Goal: Check status: Check status

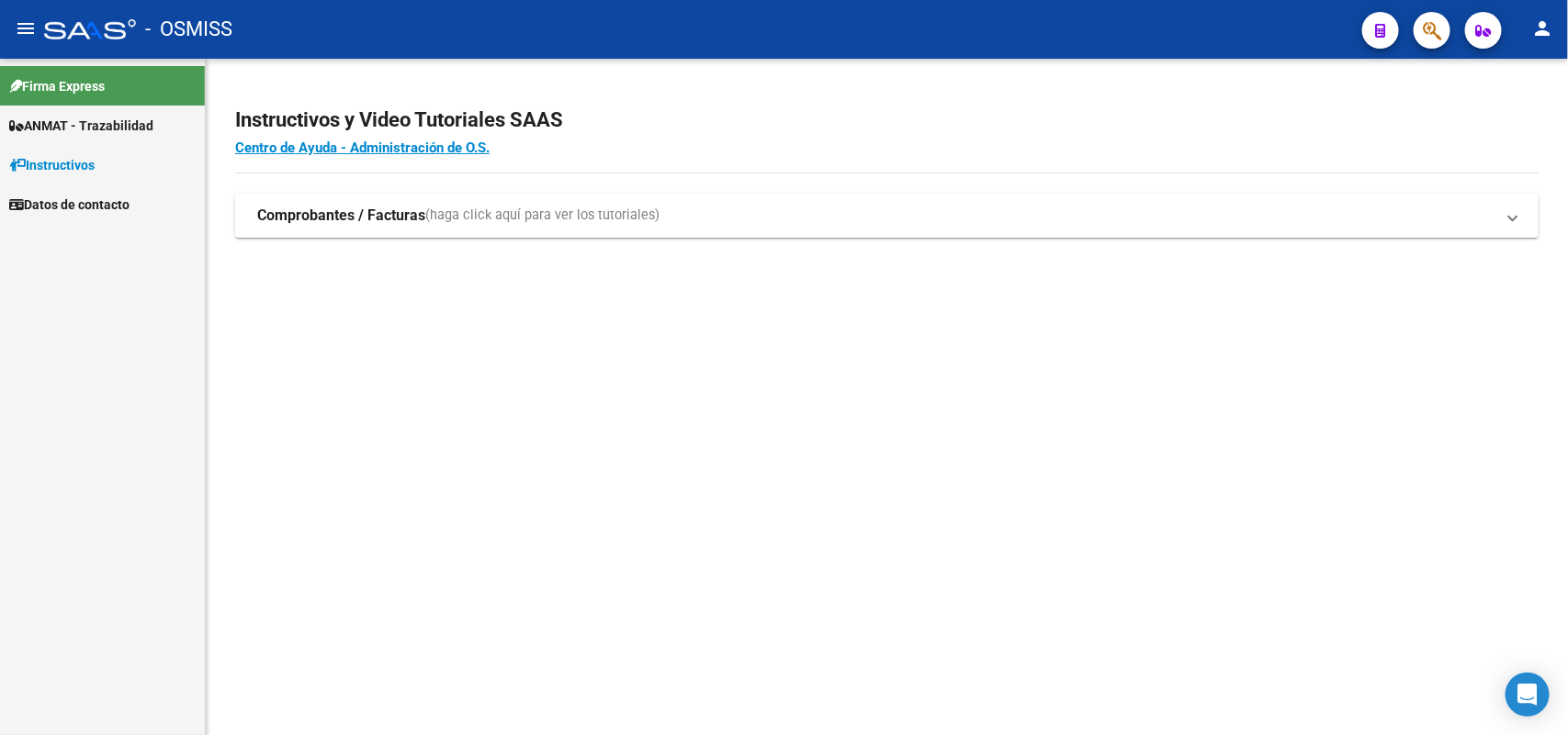
click at [85, 121] on span "ANMAT - Trazabilidad" at bounding box center [80, 125] width 144 height 21
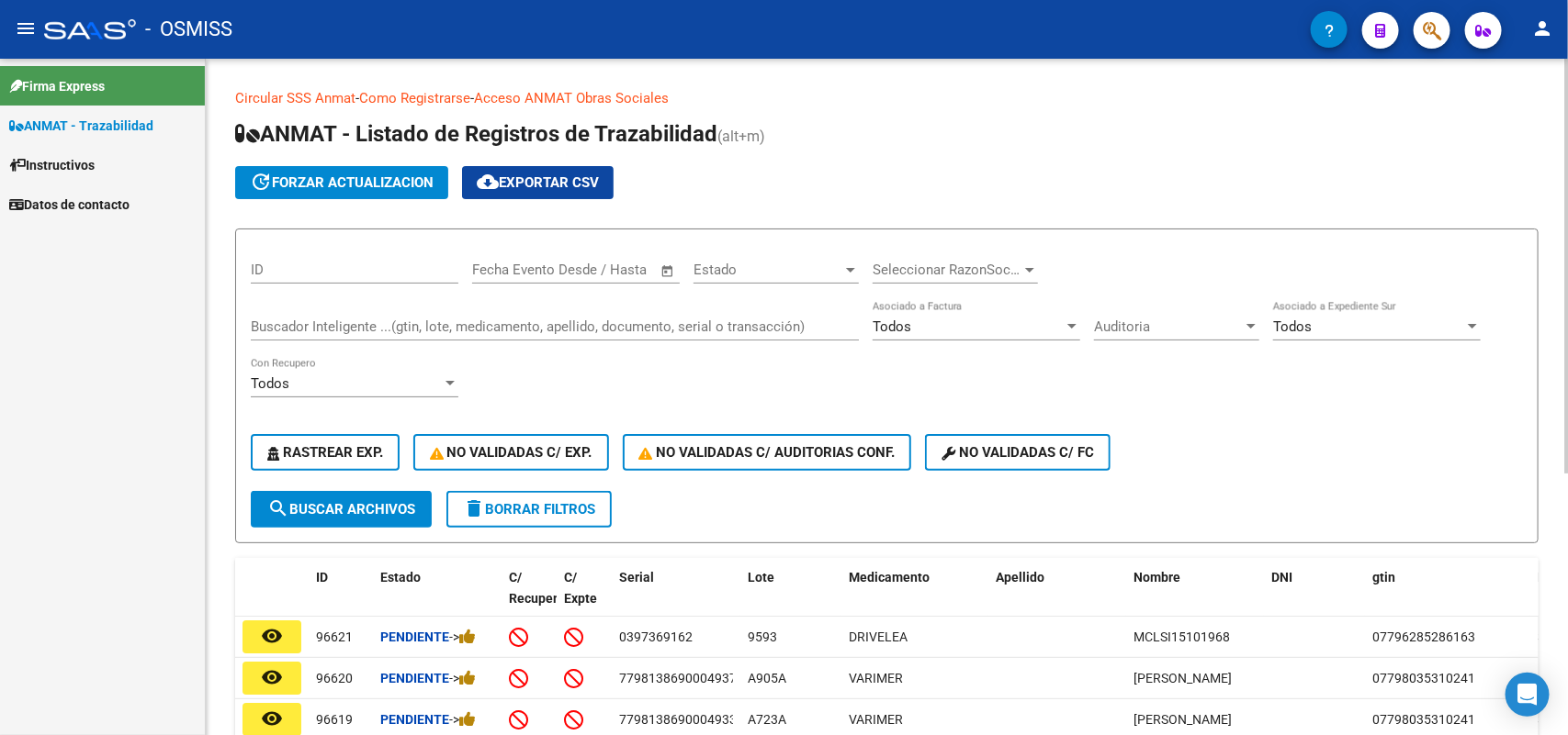
click at [289, 264] on input "ID" at bounding box center [355, 270] width 208 height 17
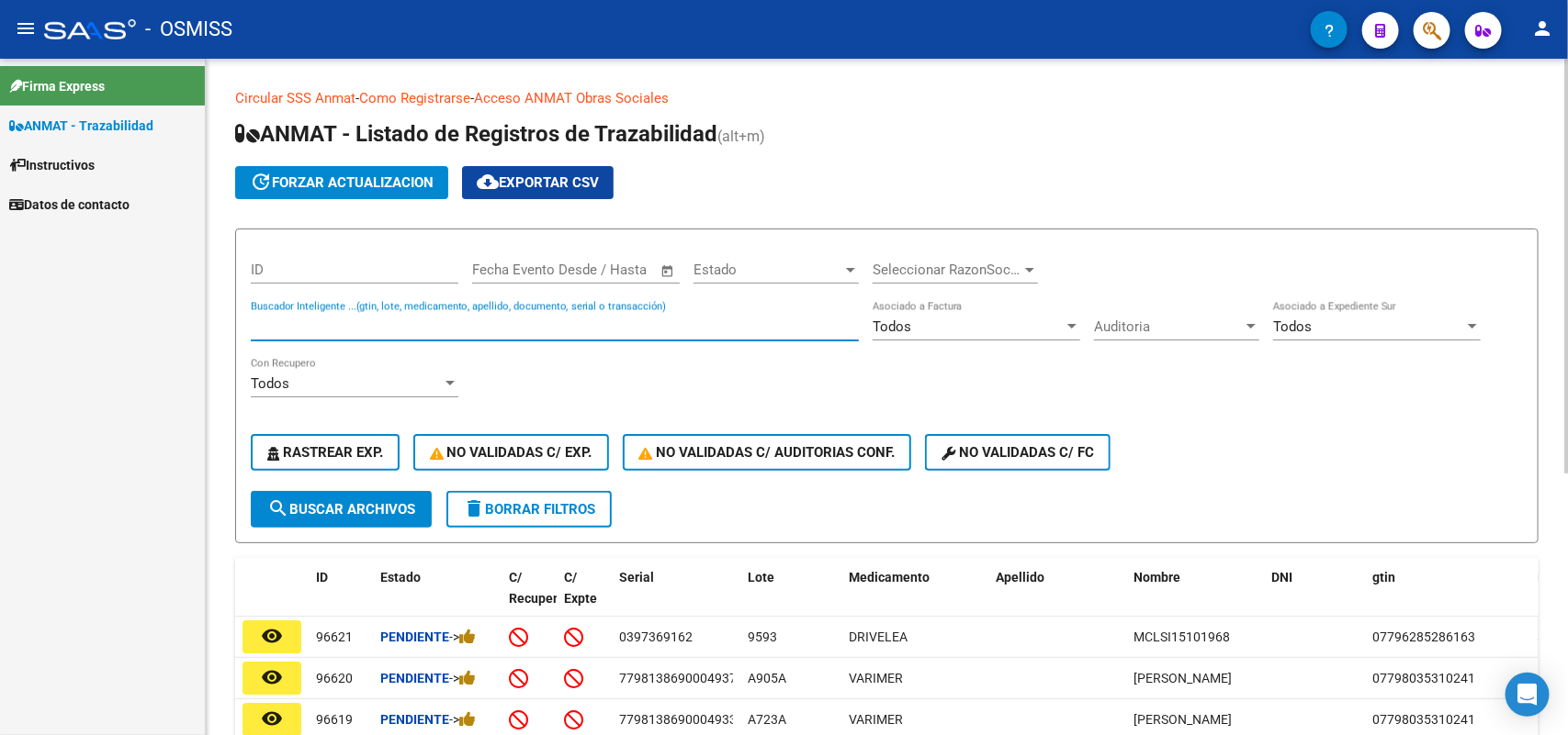
click at [294, 321] on input "Buscador Inteligente ...(gtin, lote, medicamento, apellido, documento, serial o…" at bounding box center [555, 326] width 608 height 17
type input "823660220945"
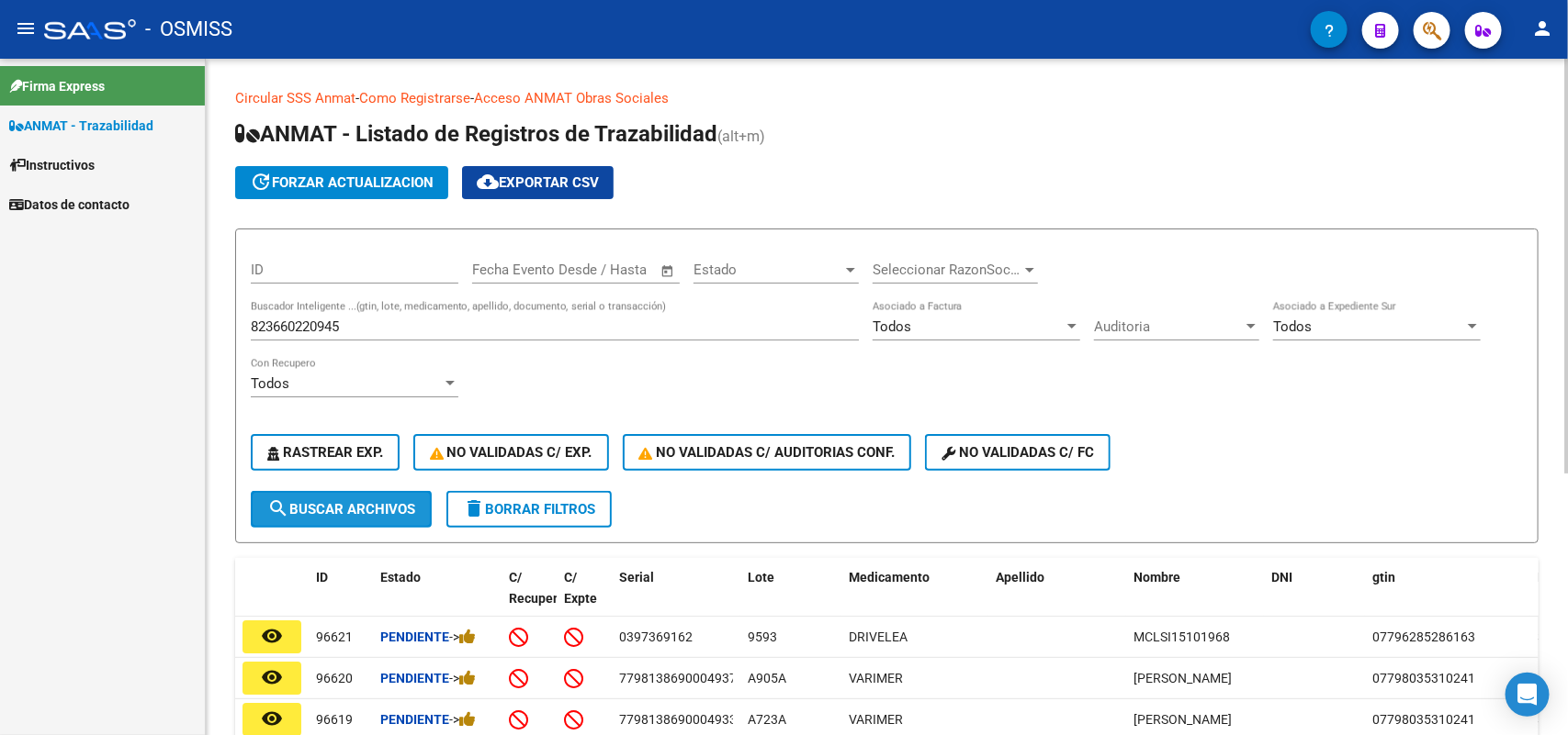
click at [359, 507] on span "search Buscar Archivos" at bounding box center [341, 509] width 148 height 17
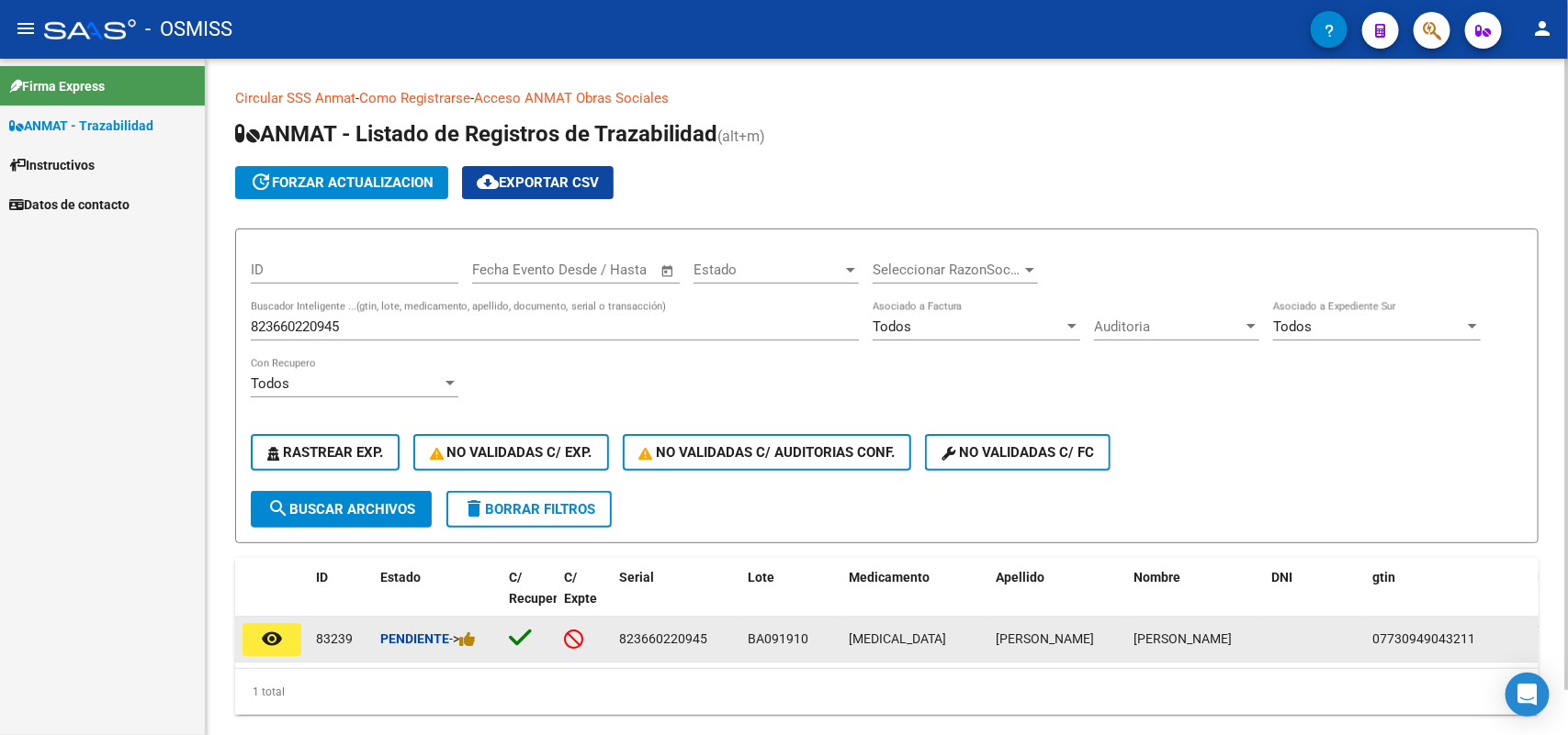
click at [278, 633] on mat-icon "remove_red_eye" at bounding box center [272, 639] width 22 height 22
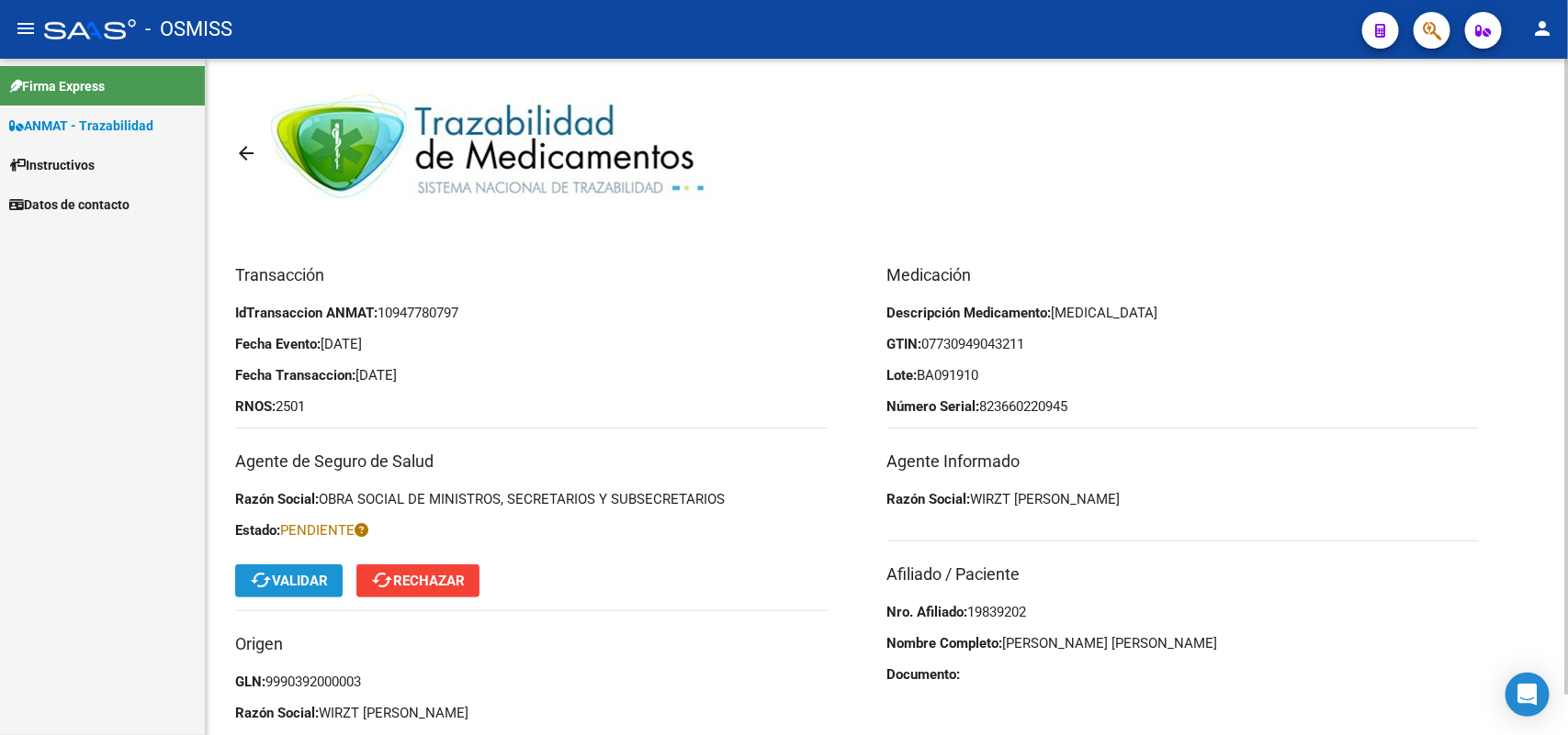
click at [286, 589] on button "cached Validar" at bounding box center [289, 581] width 108 height 33
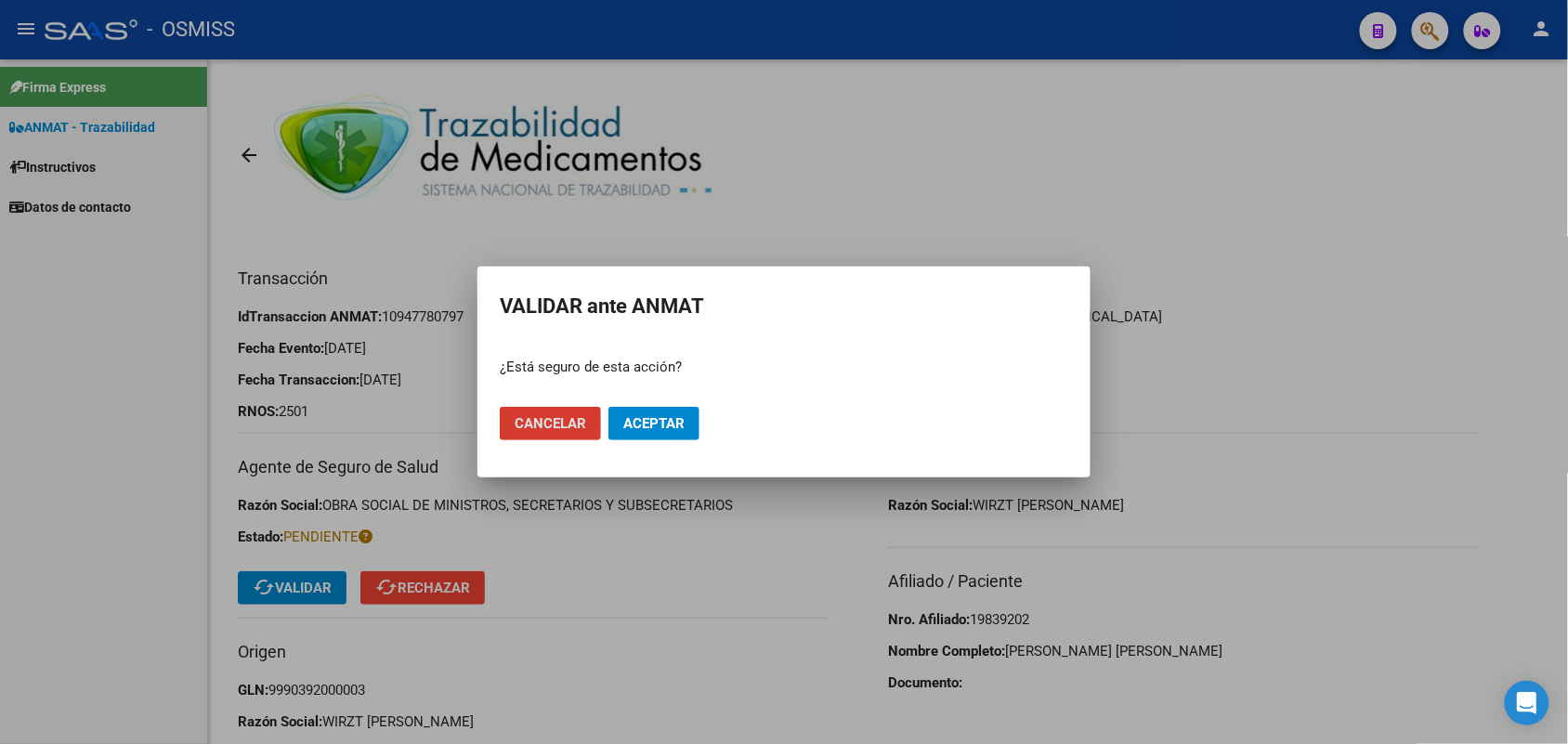
click at [647, 426] on span "Aceptar" at bounding box center [654, 424] width 61 height 17
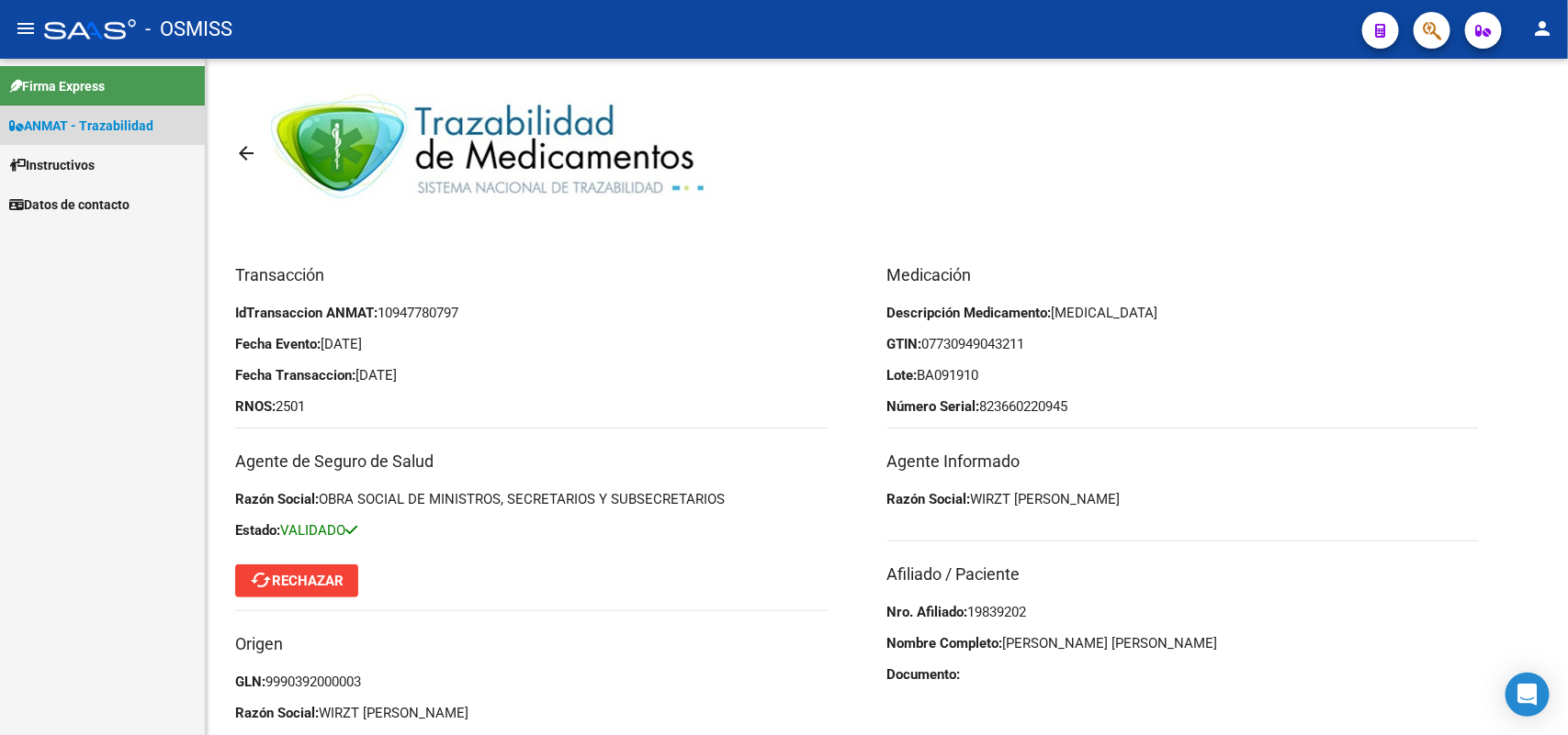
click at [92, 125] on span "ANMAT - Trazabilidad" at bounding box center [80, 125] width 144 height 21
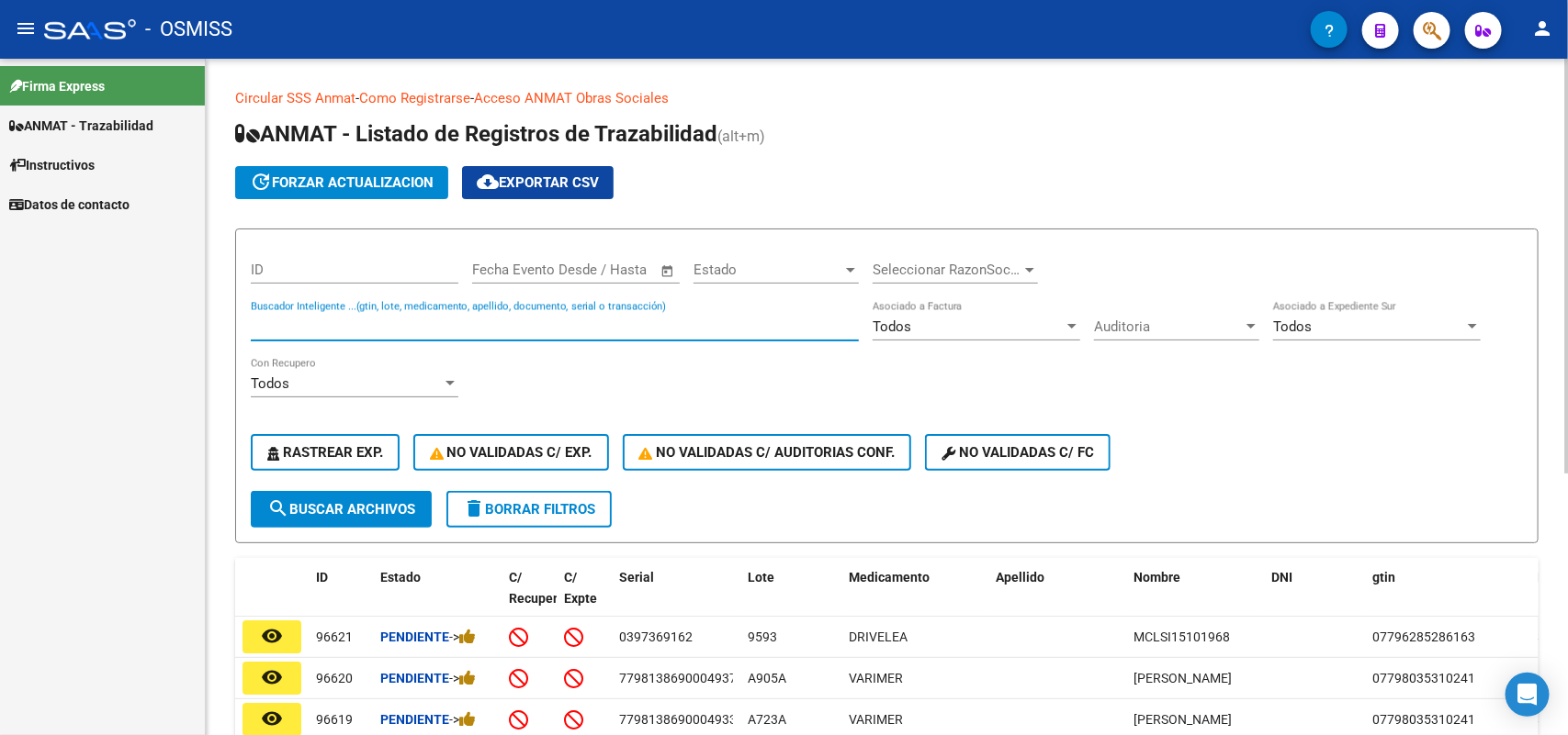
click at [342, 319] on input "Buscador Inteligente ...(gtin, lote, medicamento, apellido, documento, serial o…" at bounding box center [555, 326] width 608 height 17
type input "995750475895"
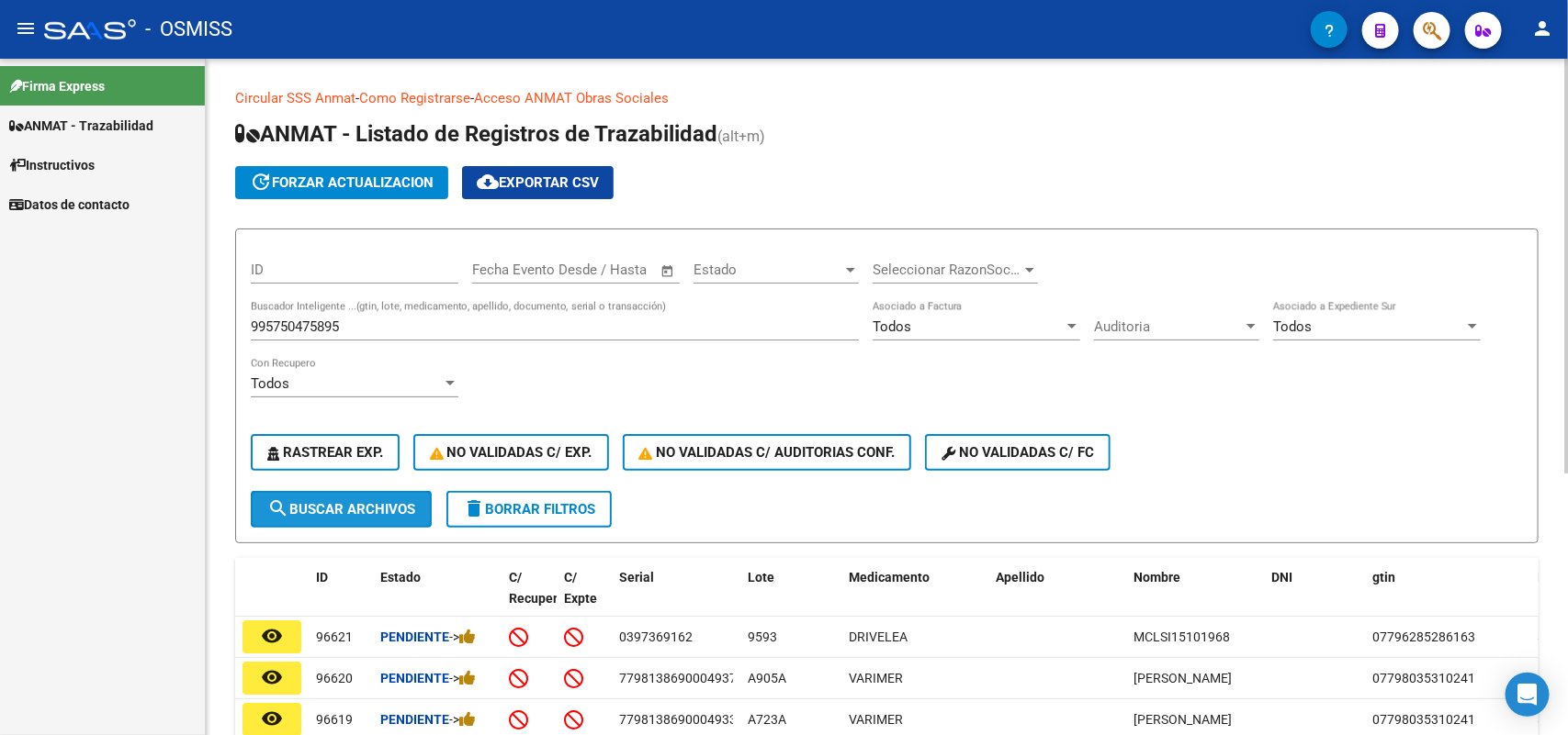
click at [365, 508] on span "search Buscar Archivos" at bounding box center [341, 509] width 148 height 17
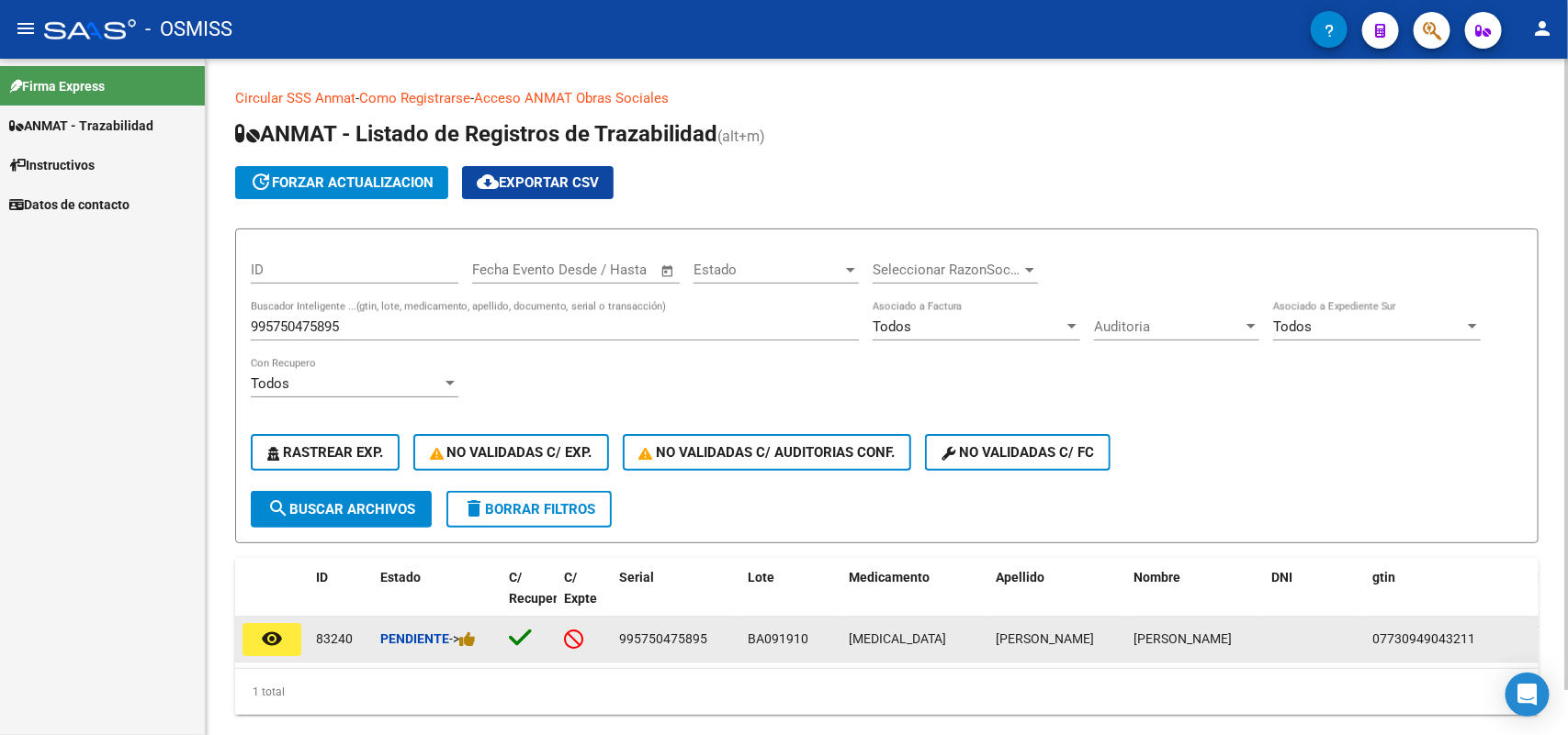
click at [273, 629] on mat-icon "remove_red_eye" at bounding box center [272, 639] width 22 height 22
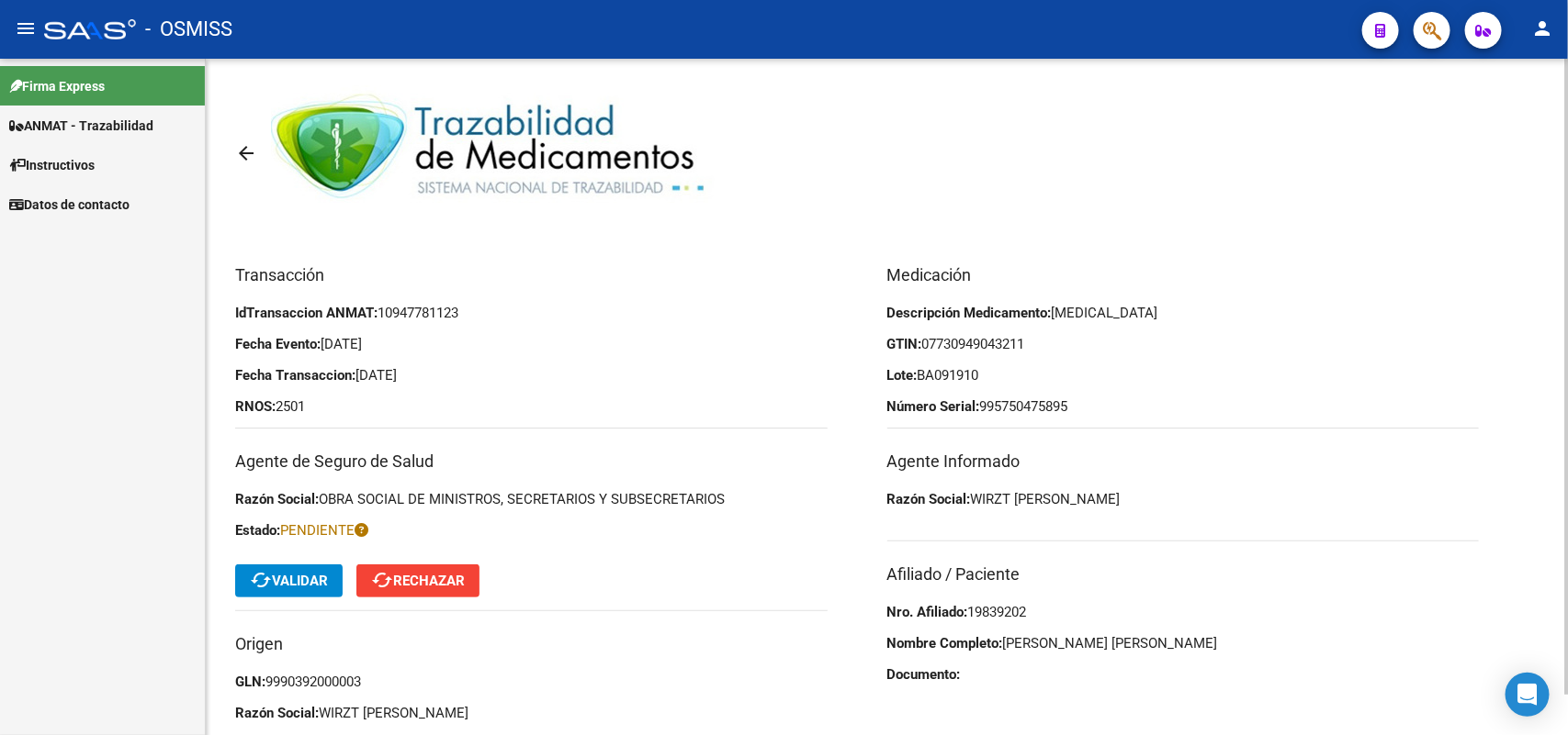
click at [298, 583] on span "cached Validar" at bounding box center [289, 580] width 78 height 17
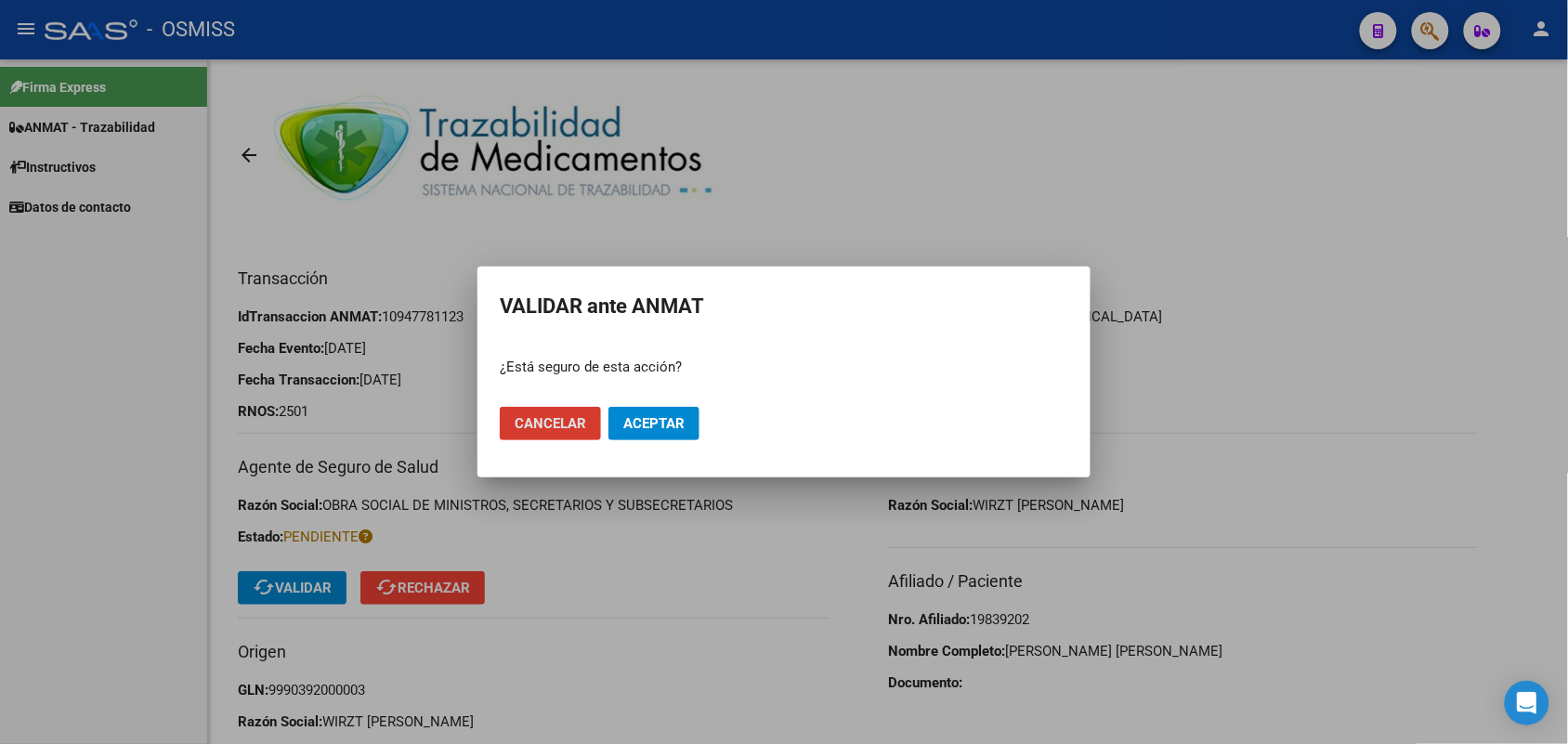
click at [647, 421] on span "Aceptar" at bounding box center [654, 424] width 61 height 17
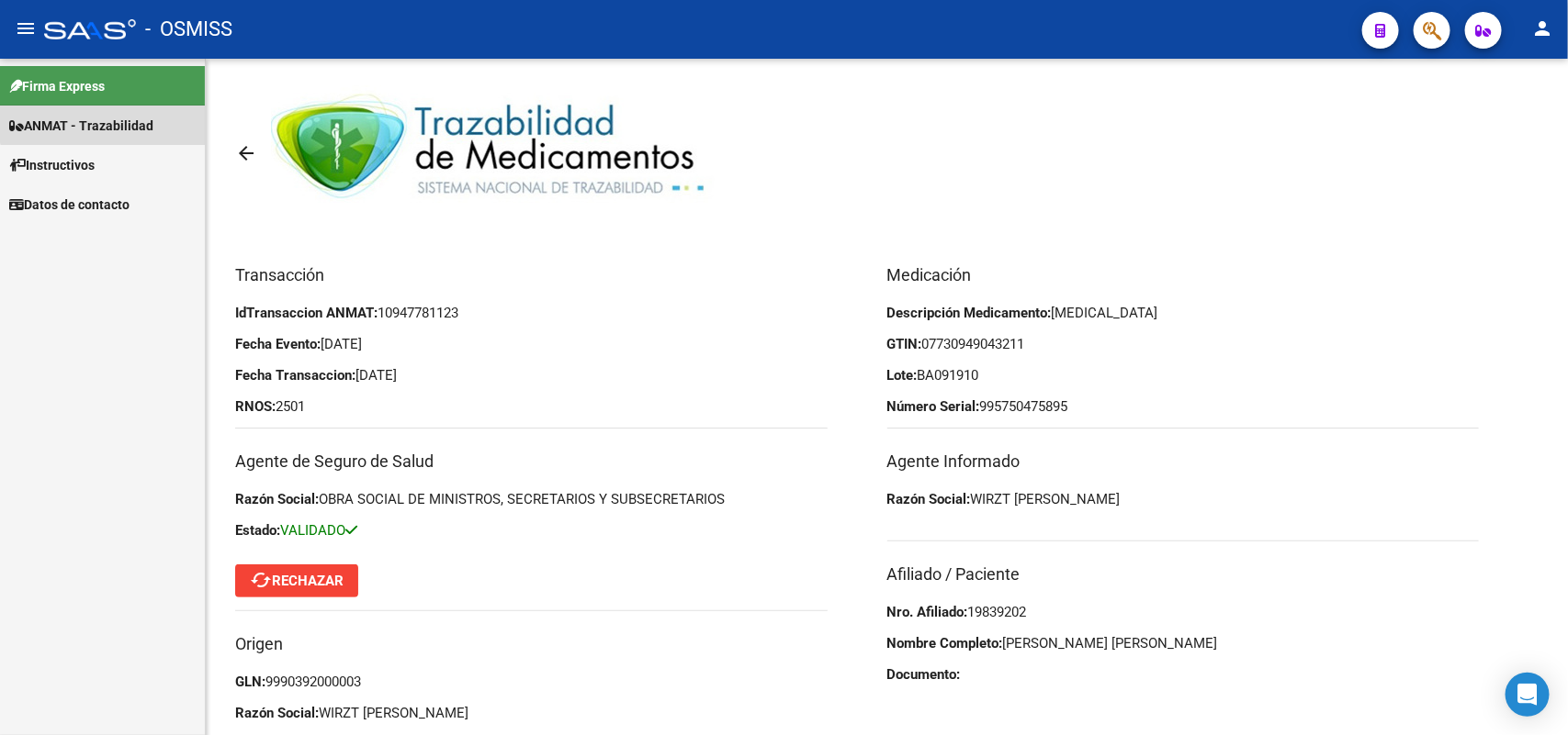
click at [112, 116] on span "ANMAT - Trazabilidad" at bounding box center [80, 125] width 144 height 21
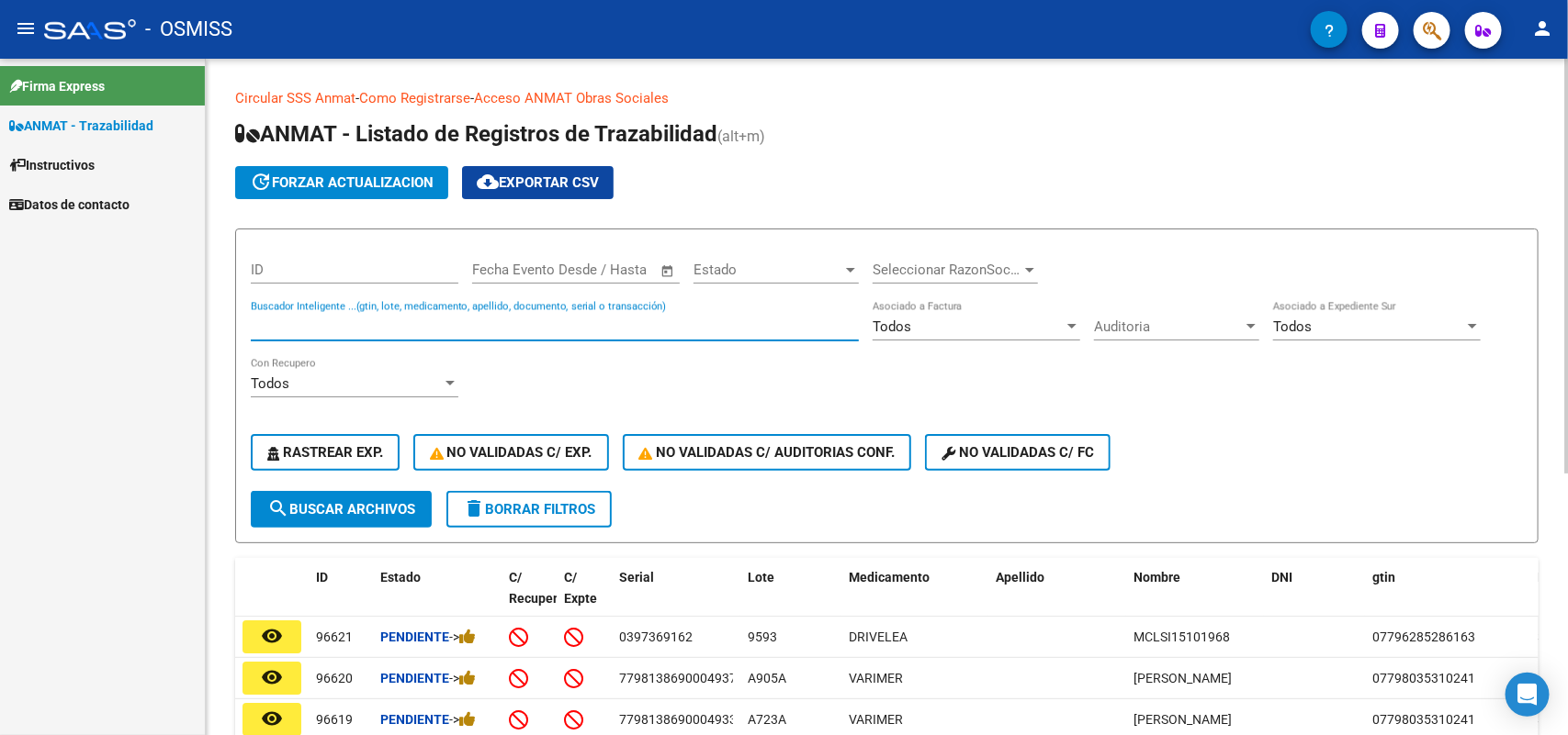
click at [308, 321] on input "Buscador Inteligente ...(gtin, lote, medicamento, apellido, documento, serial o…" at bounding box center [555, 326] width 608 height 17
type input "474592625684"
click at [355, 513] on span "search Buscar Archivos" at bounding box center [341, 509] width 148 height 17
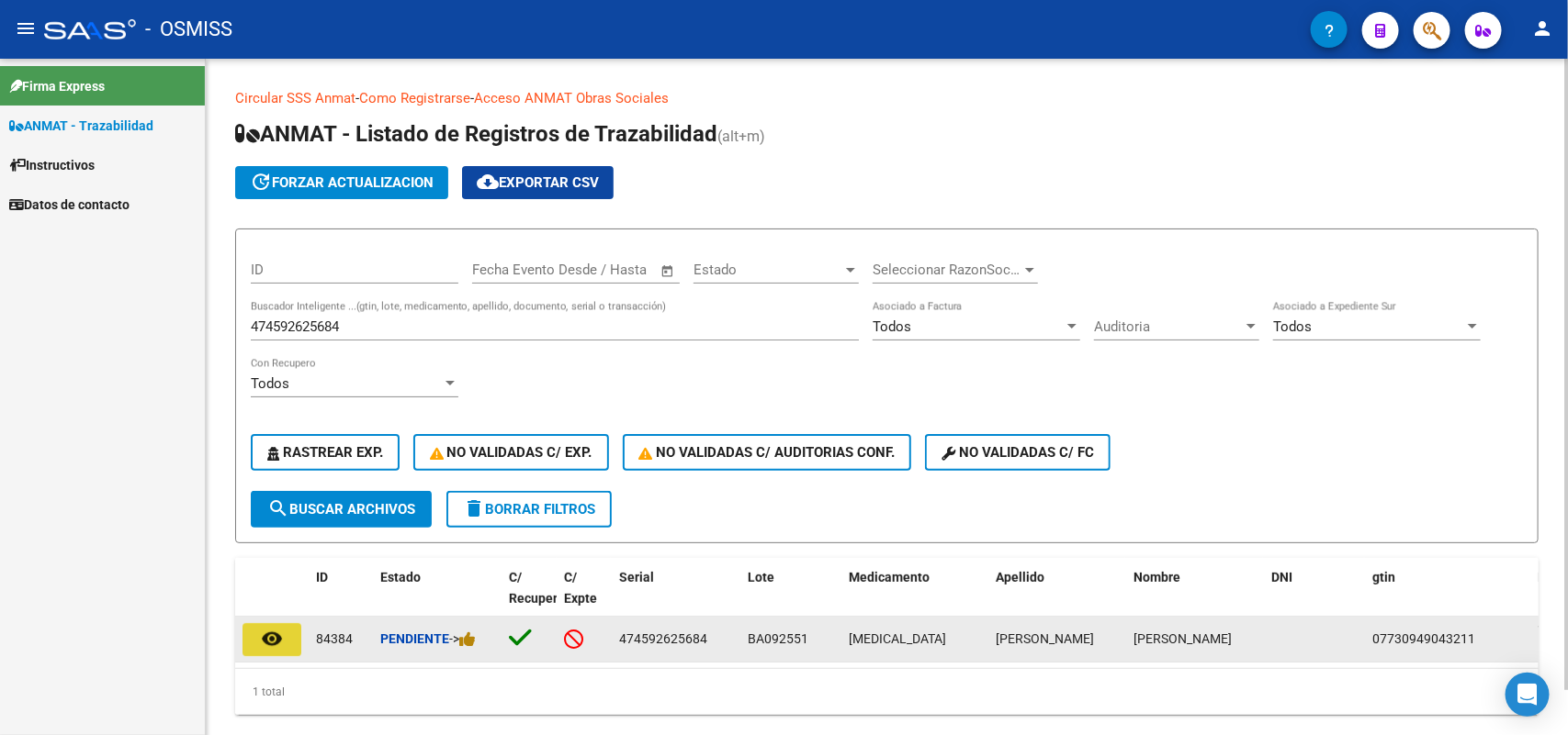
click at [276, 639] on mat-icon "remove_red_eye" at bounding box center [272, 639] width 22 height 22
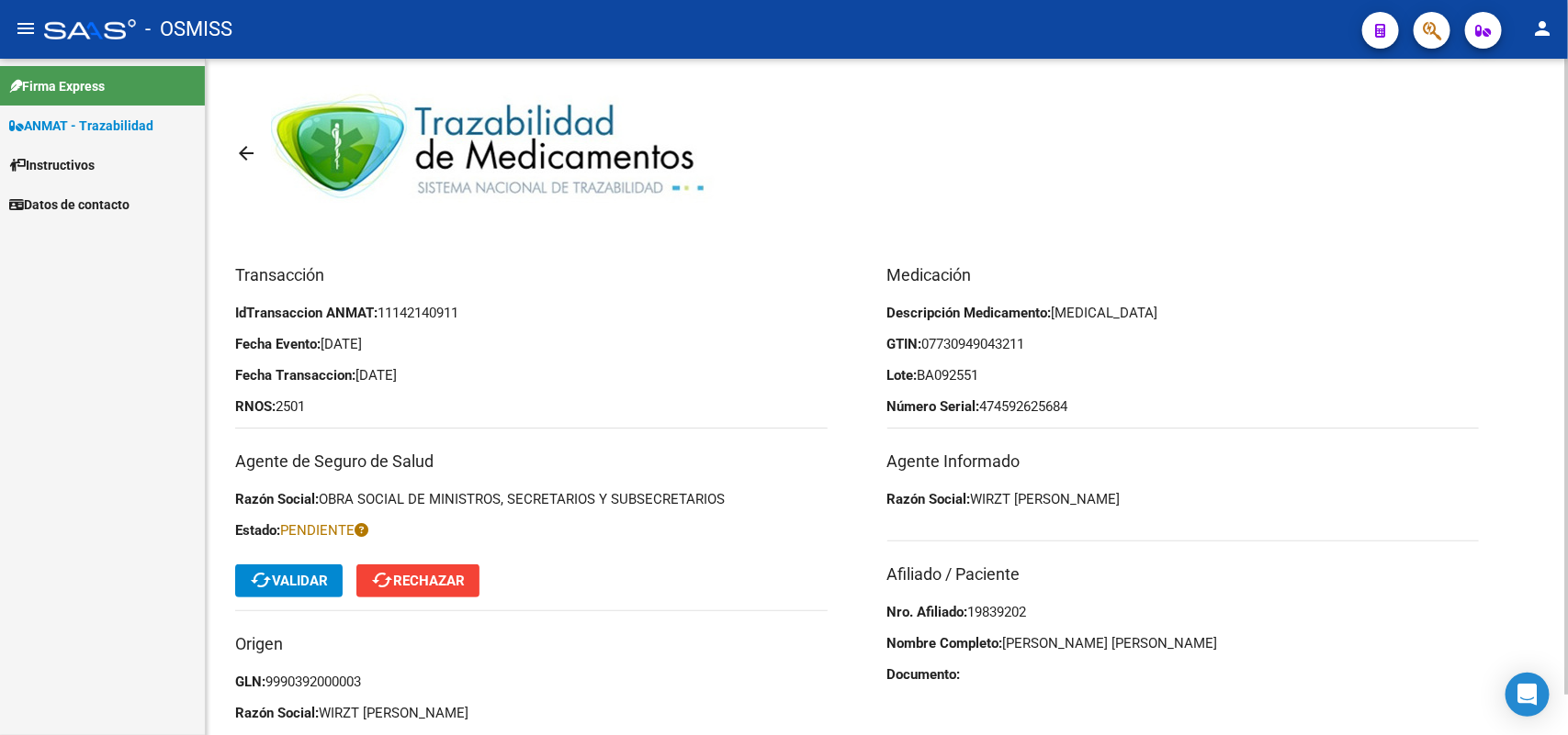
click at [295, 584] on span "cached Validar" at bounding box center [289, 580] width 78 height 17
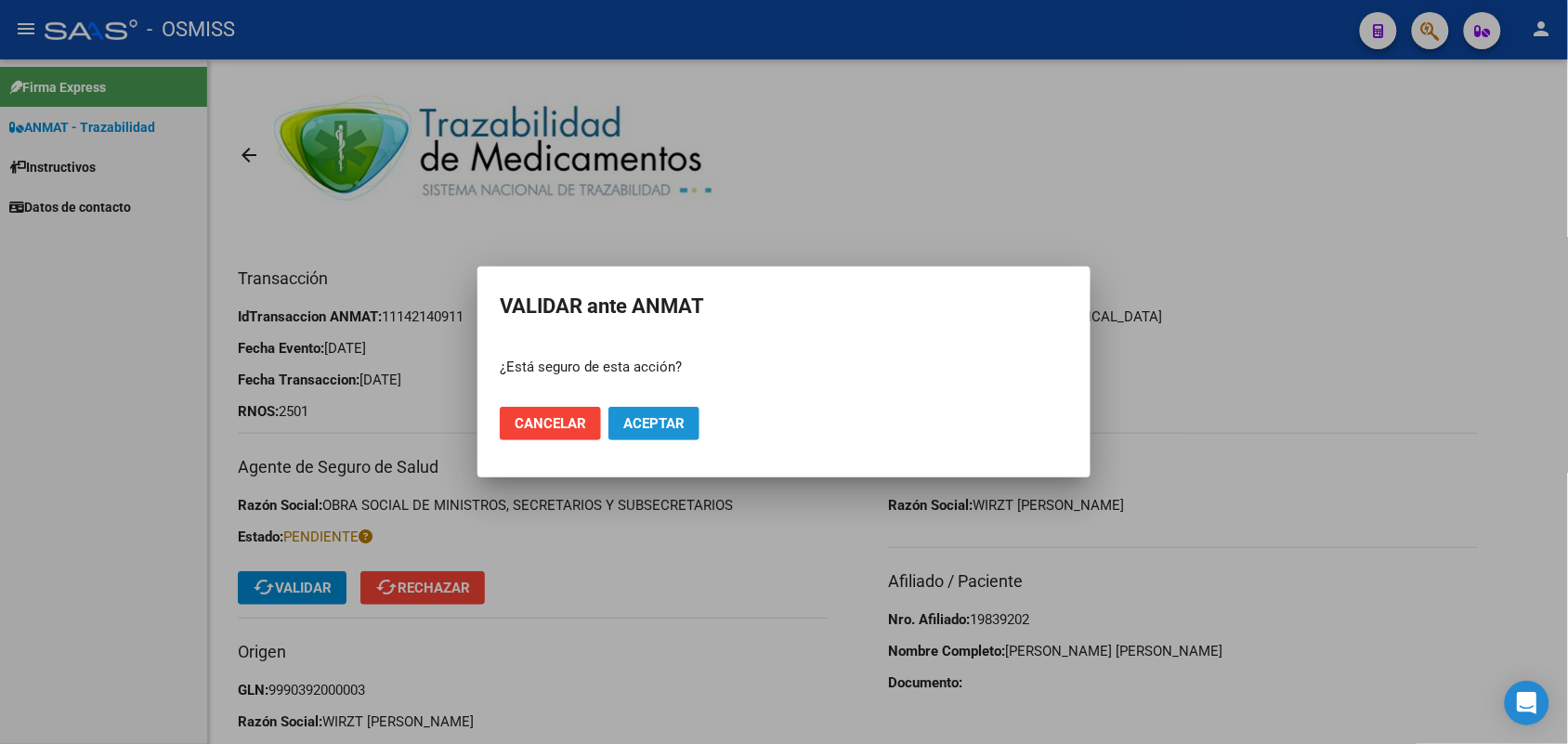
click at [665, 418] on span "Aceptar" at bounding box center [654, 424] width 61 height 17
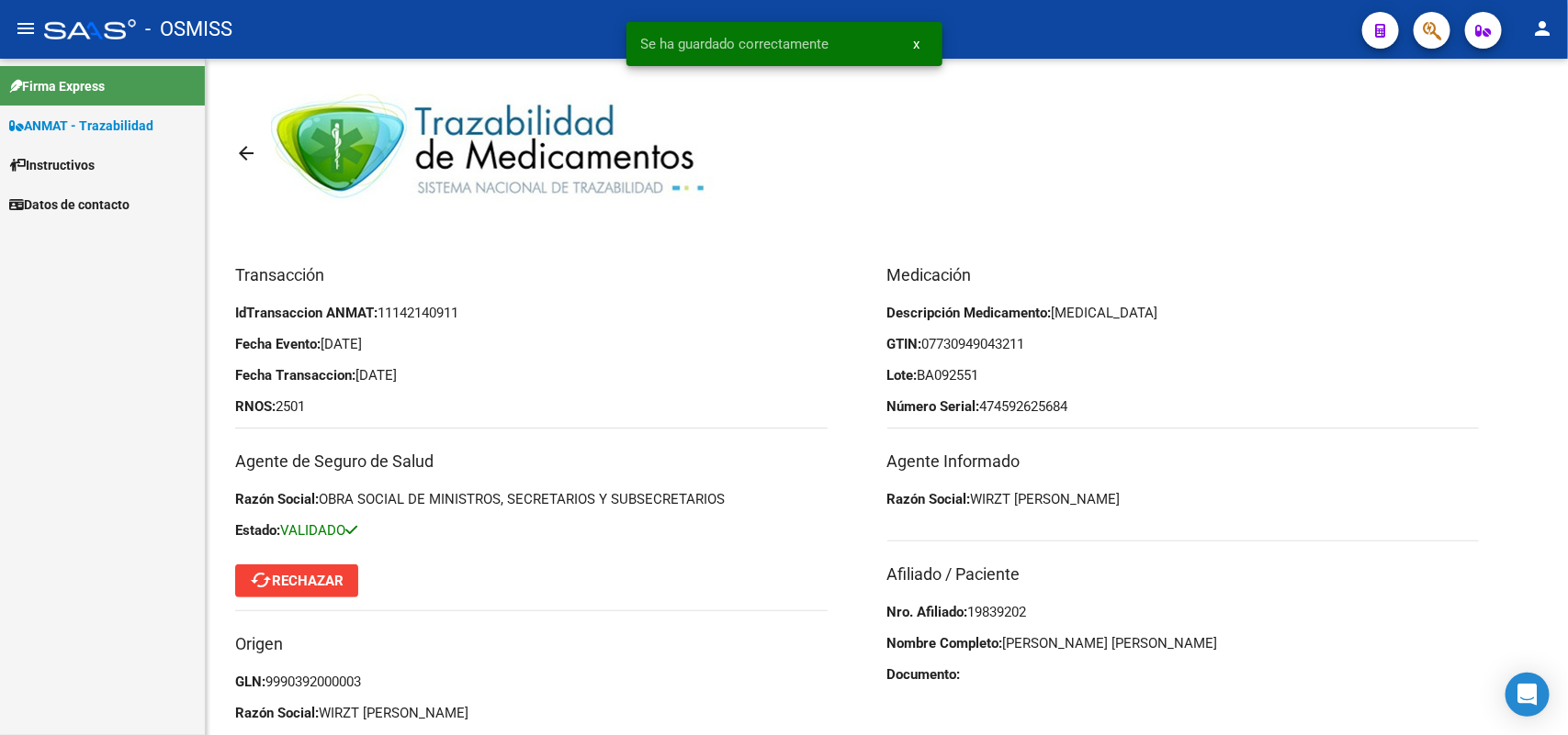
click at [109, 112] on link "ANMAT - Trazabilidad" at bounding box center [102, 125] width 205 height 39
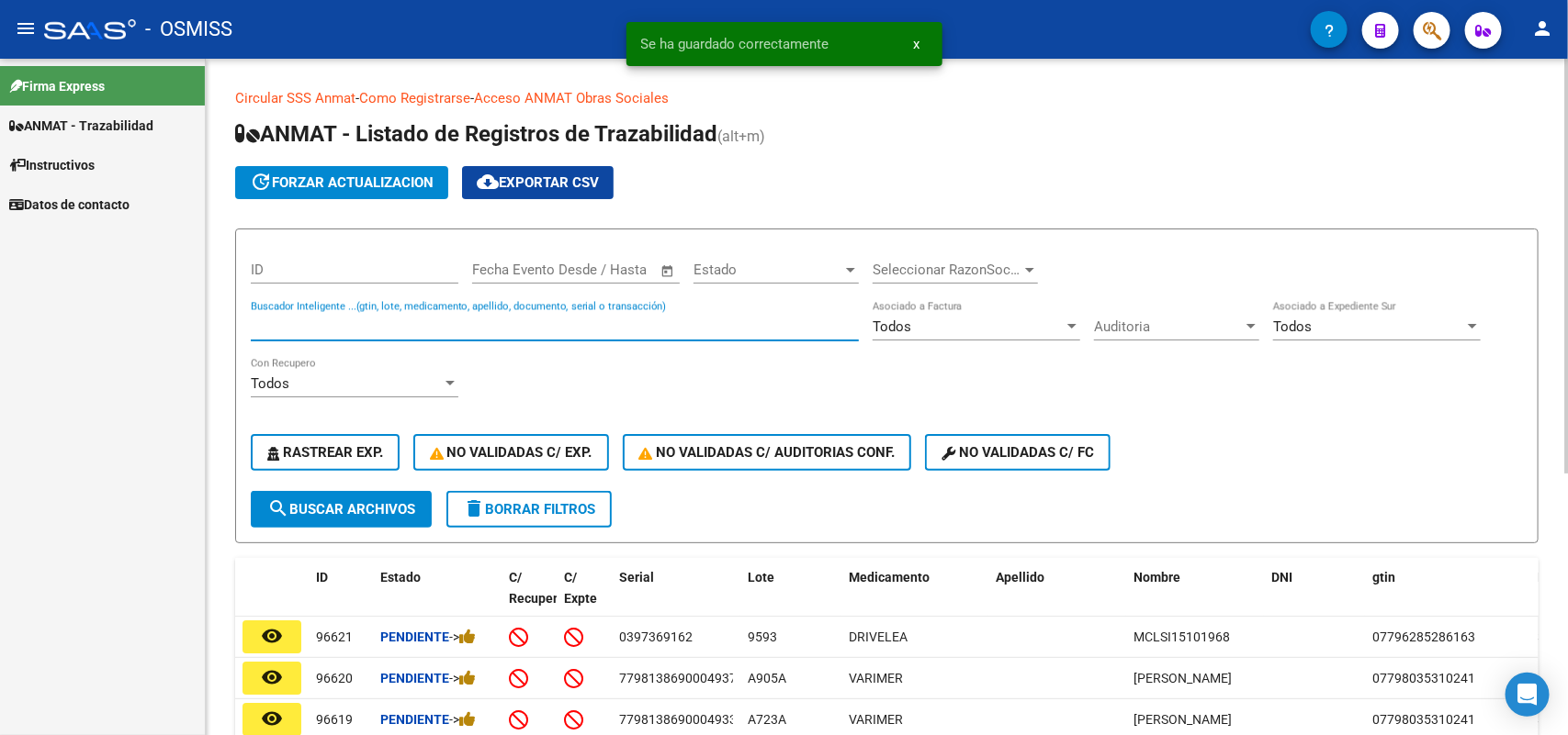
click at [369, 326] on input "Buscador Inteligente ...(gtin, lote, medicamento, apellido, documento, serial o…" at bounding box center [555, 326] width 608 height 17
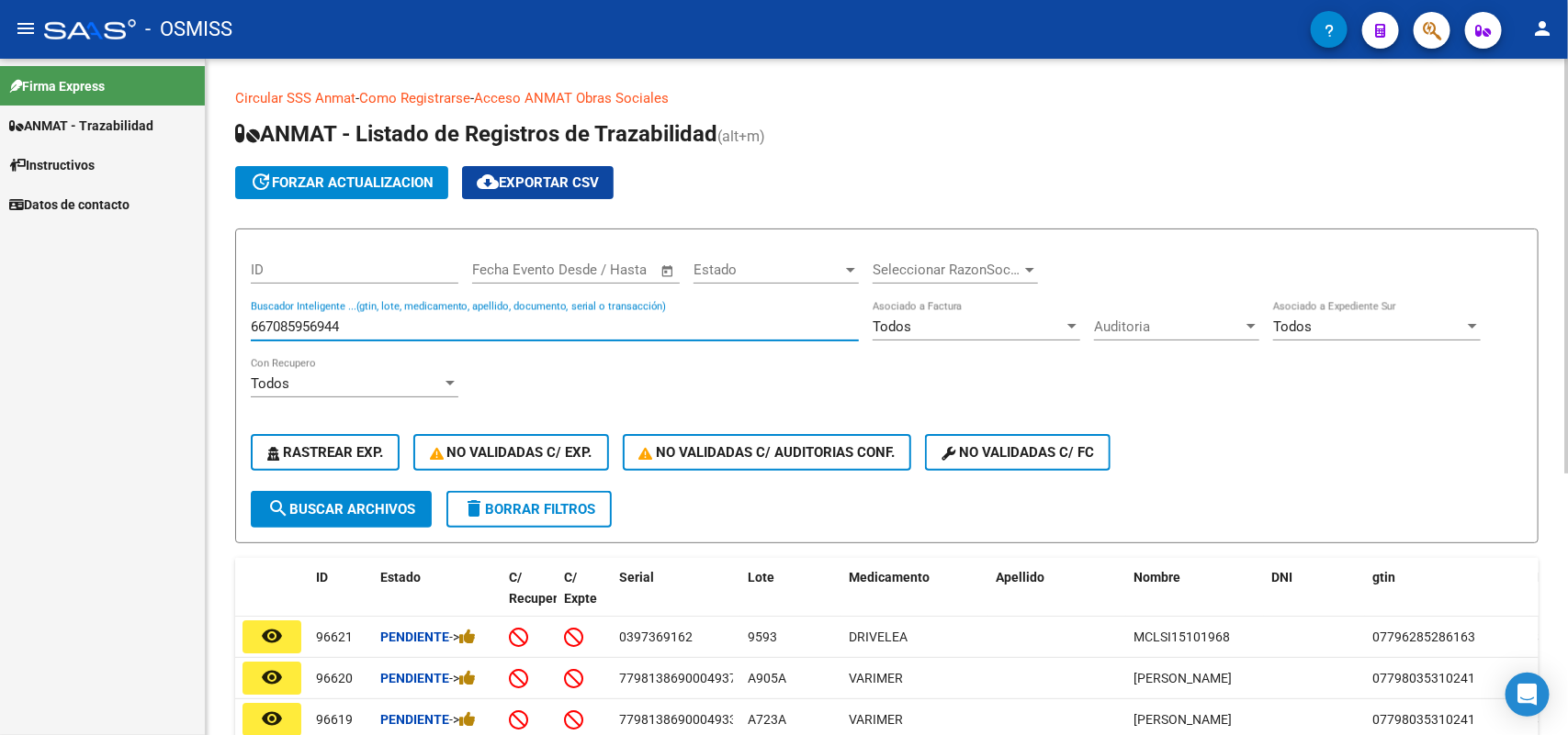
type input "667085956944"
click at [351, 507] on span "search Buscar Archivos" at bounding box center [341, 509] width 148 height 17
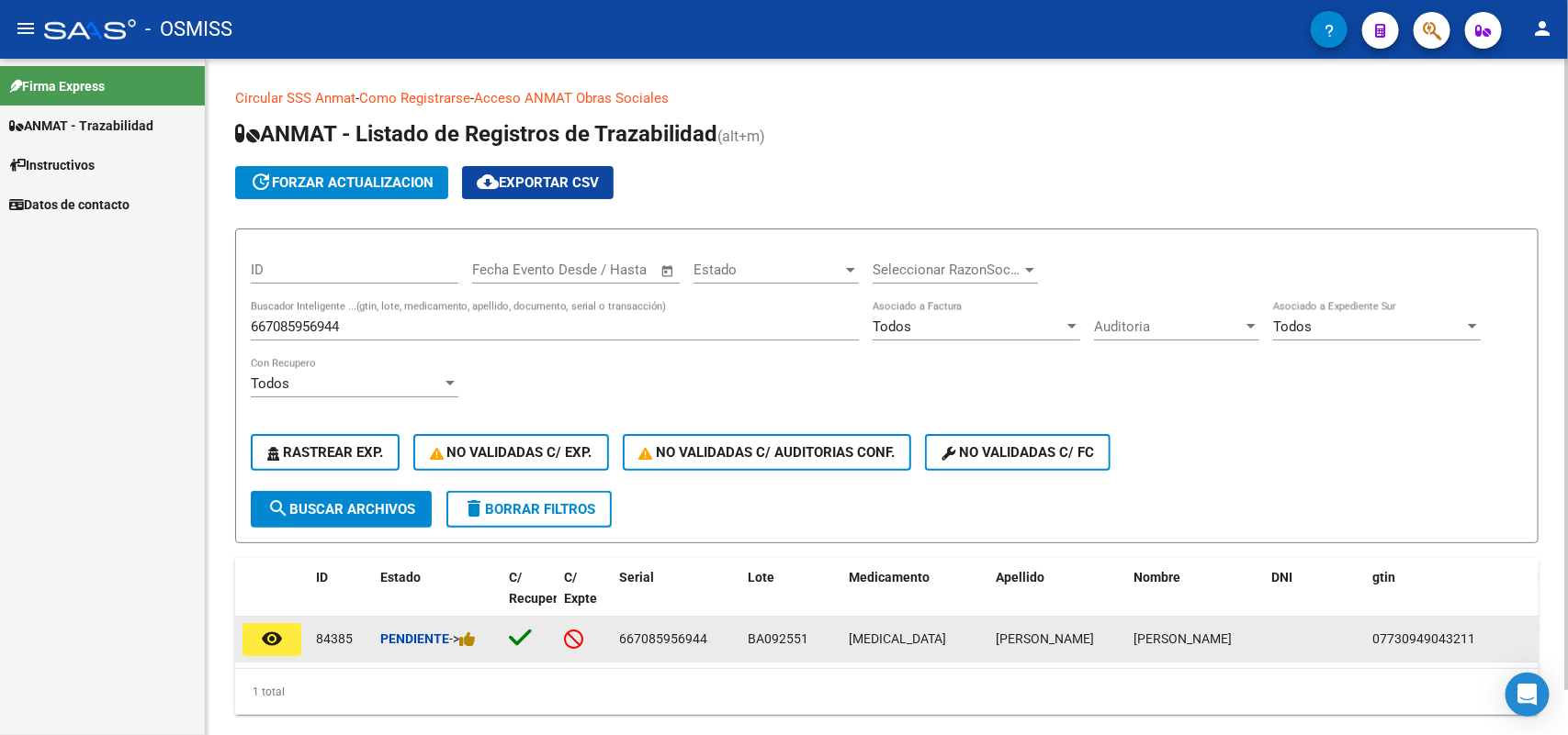
click at [282, 629] on button "remove_red_eye" at bounding box center [272, 640] width 59 height 33
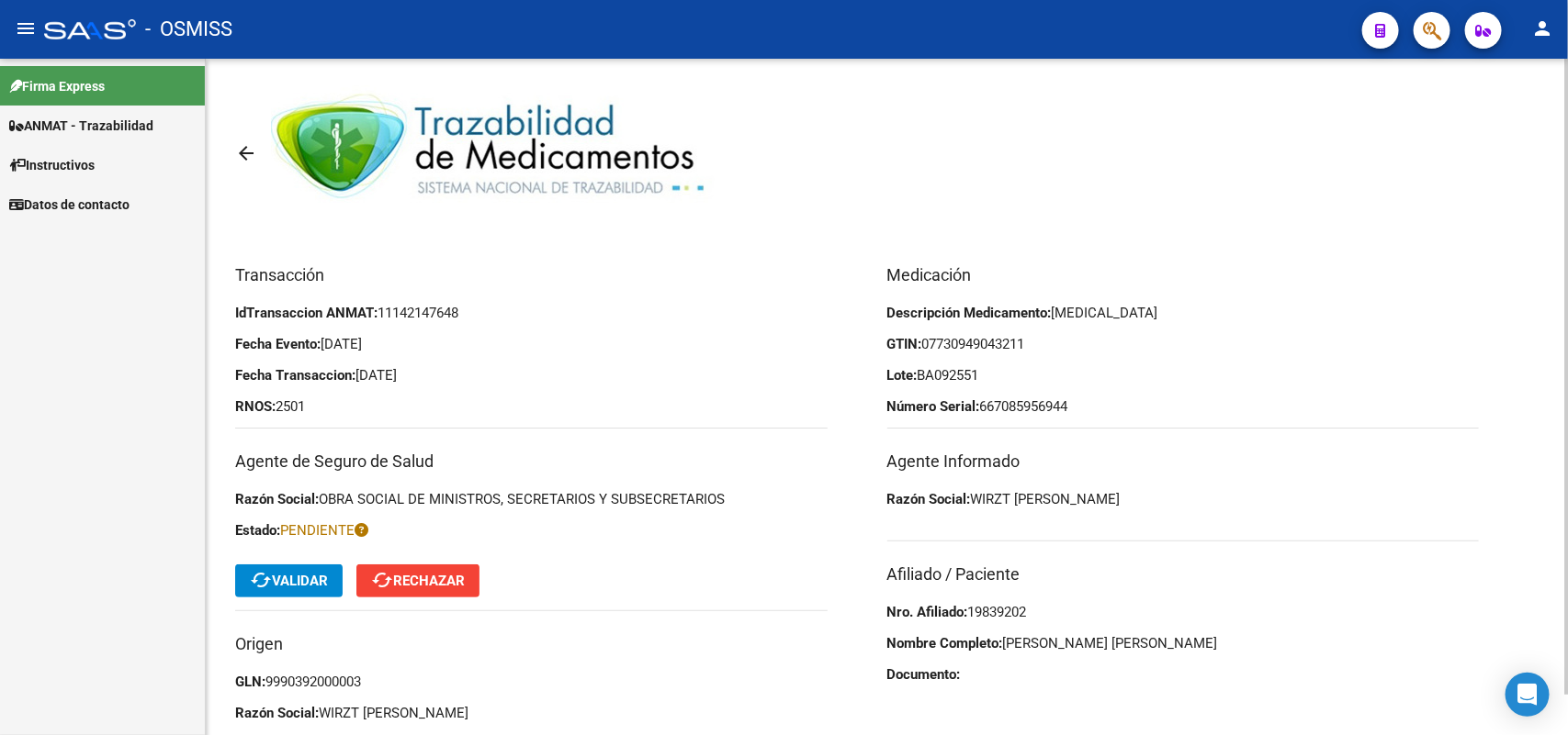
click at [282, 587] on span "cached Validar" at bounding box center [289, 580] width 78 height 17
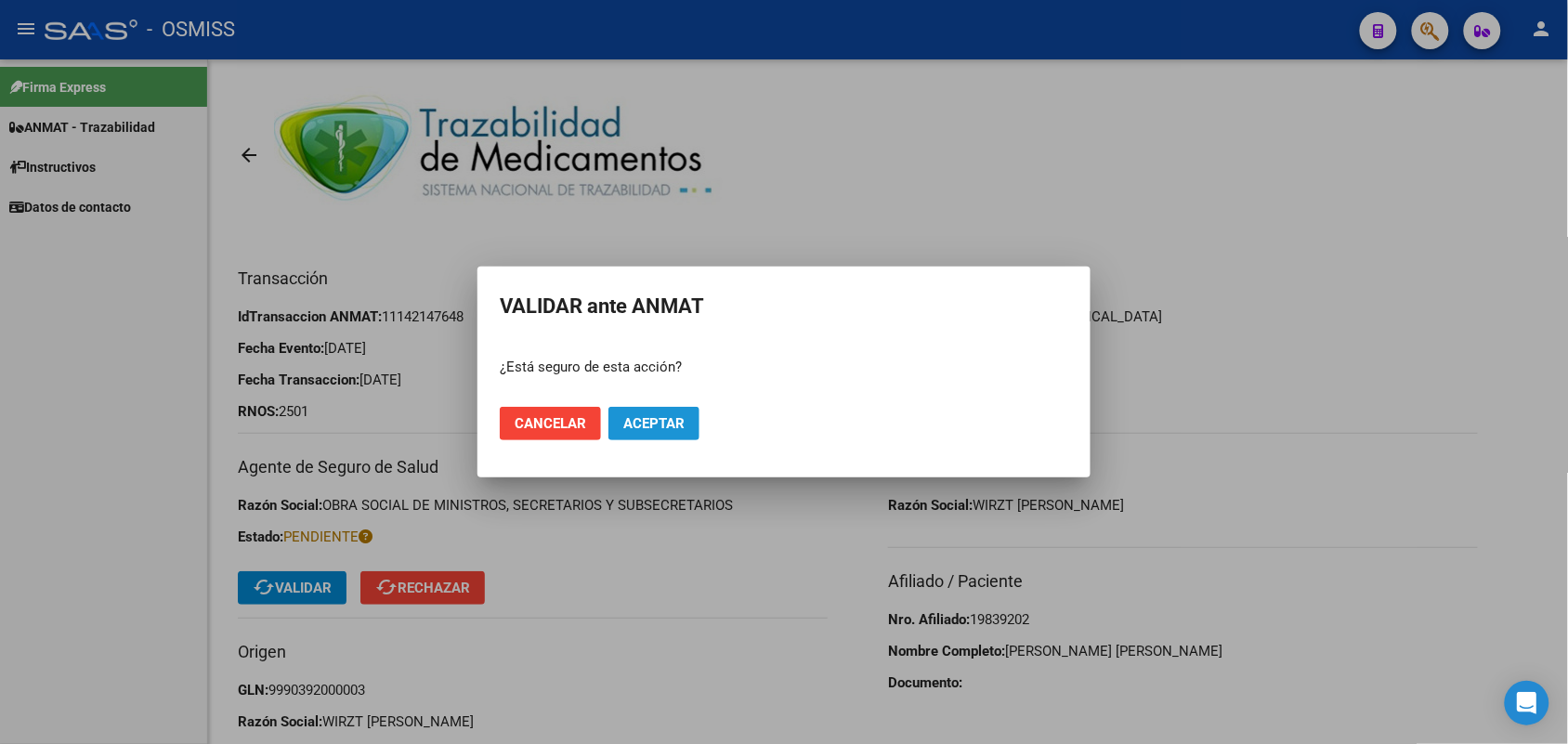
click at [646, 421] on span "Aceptar" at bounding box center [654, 424] width 61 height 17
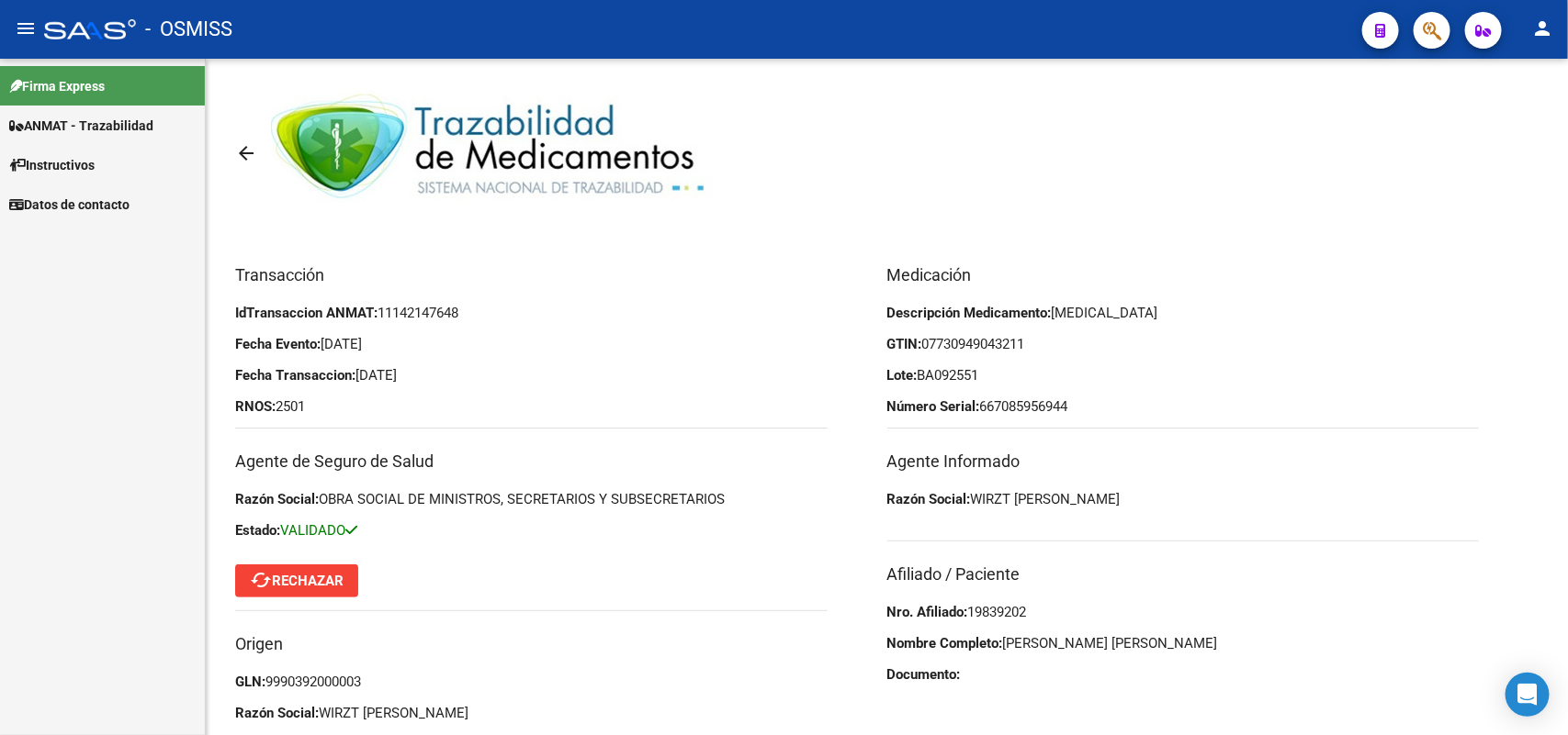
click at [115, 122] on span "ANMAT - Trazabilidad" at bounding box center [80, 125] width 144 height 21
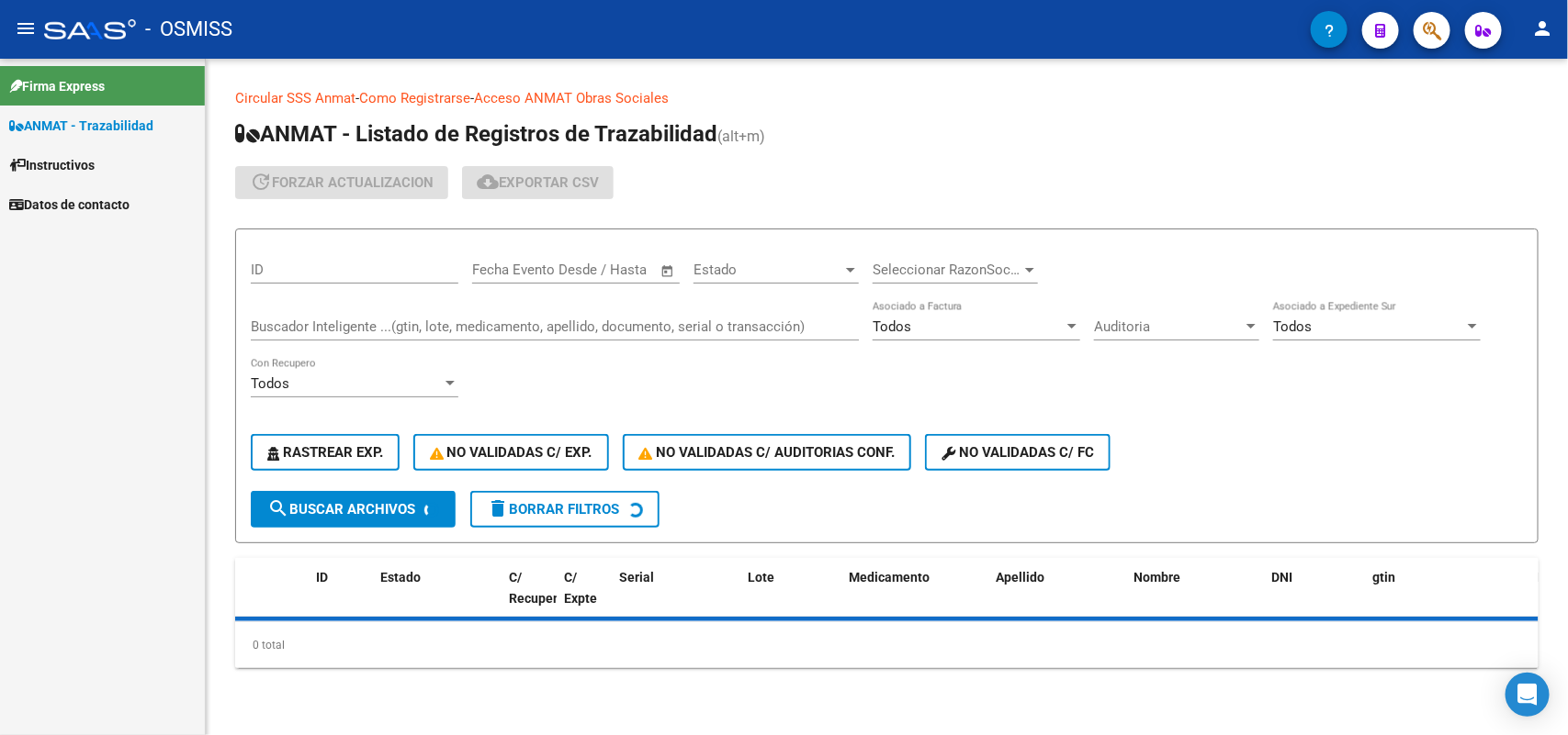
click at [329, 323] on input "Buscador Inteligente ...(gtin, lote, medicamento, apellido, documento, serial o…" at bounding box center [555, 326] width 608 height 17
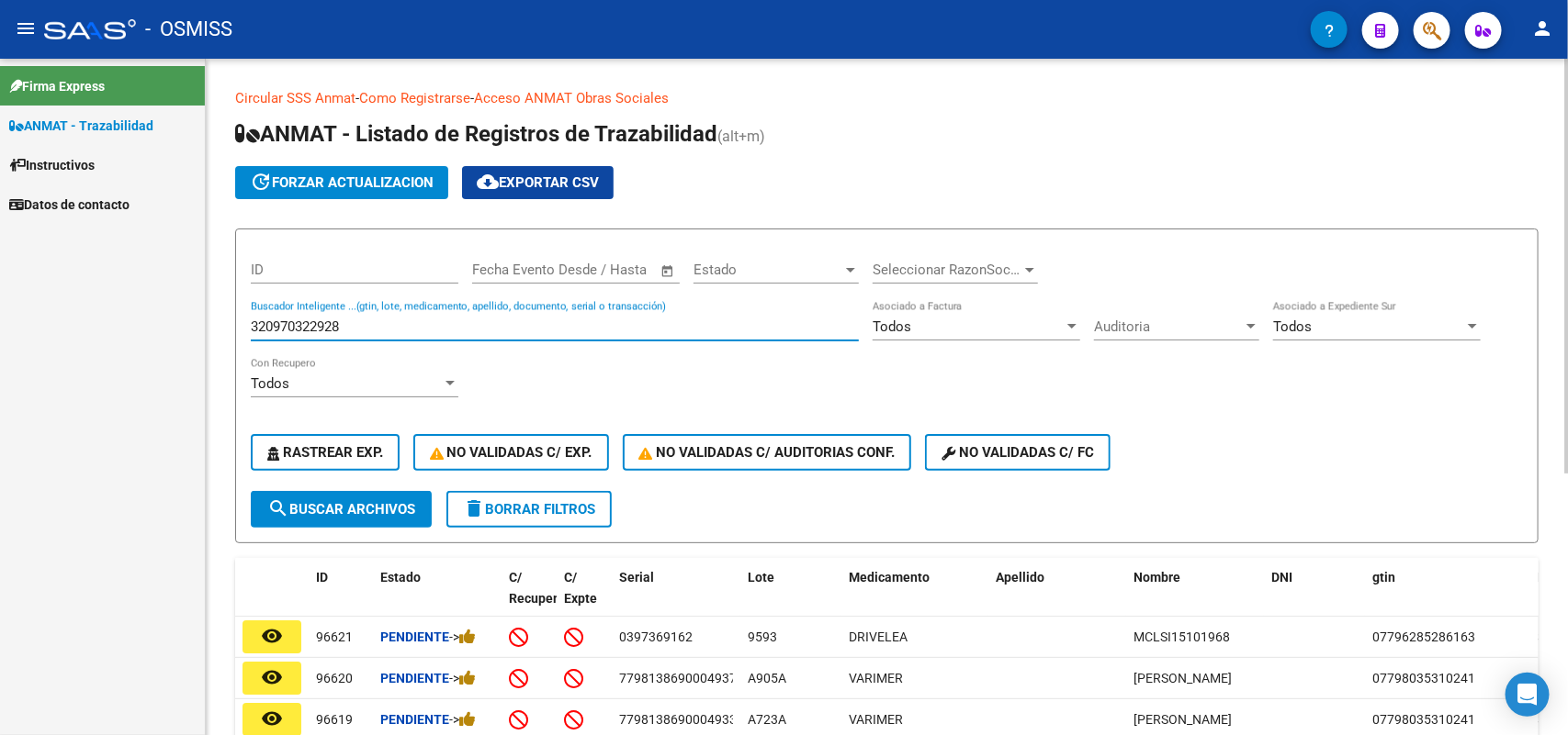
type input "320970322928"
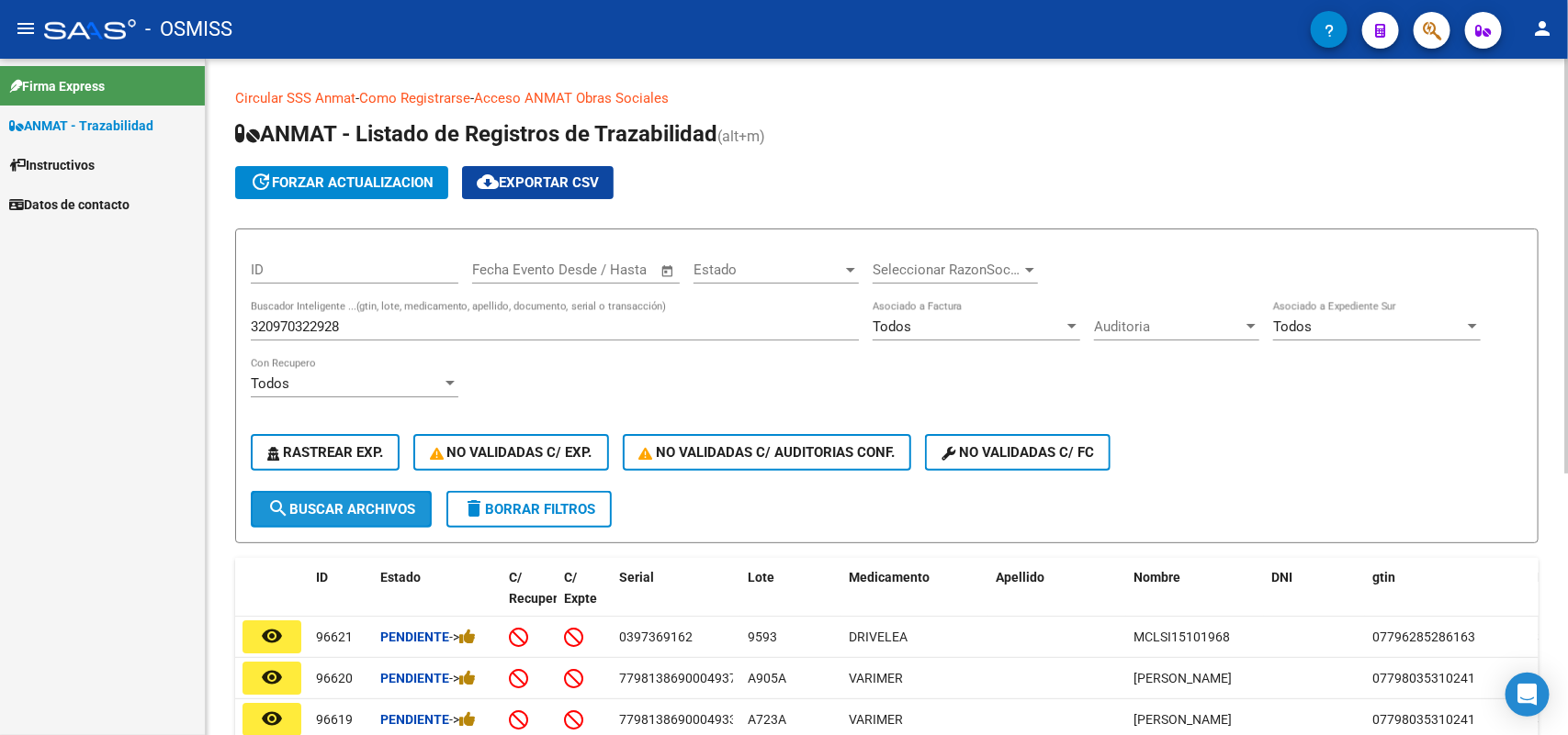
click at [361, 501] on span "search Buscar Archivos" at bounding box center [341, 509] width 148 height 17
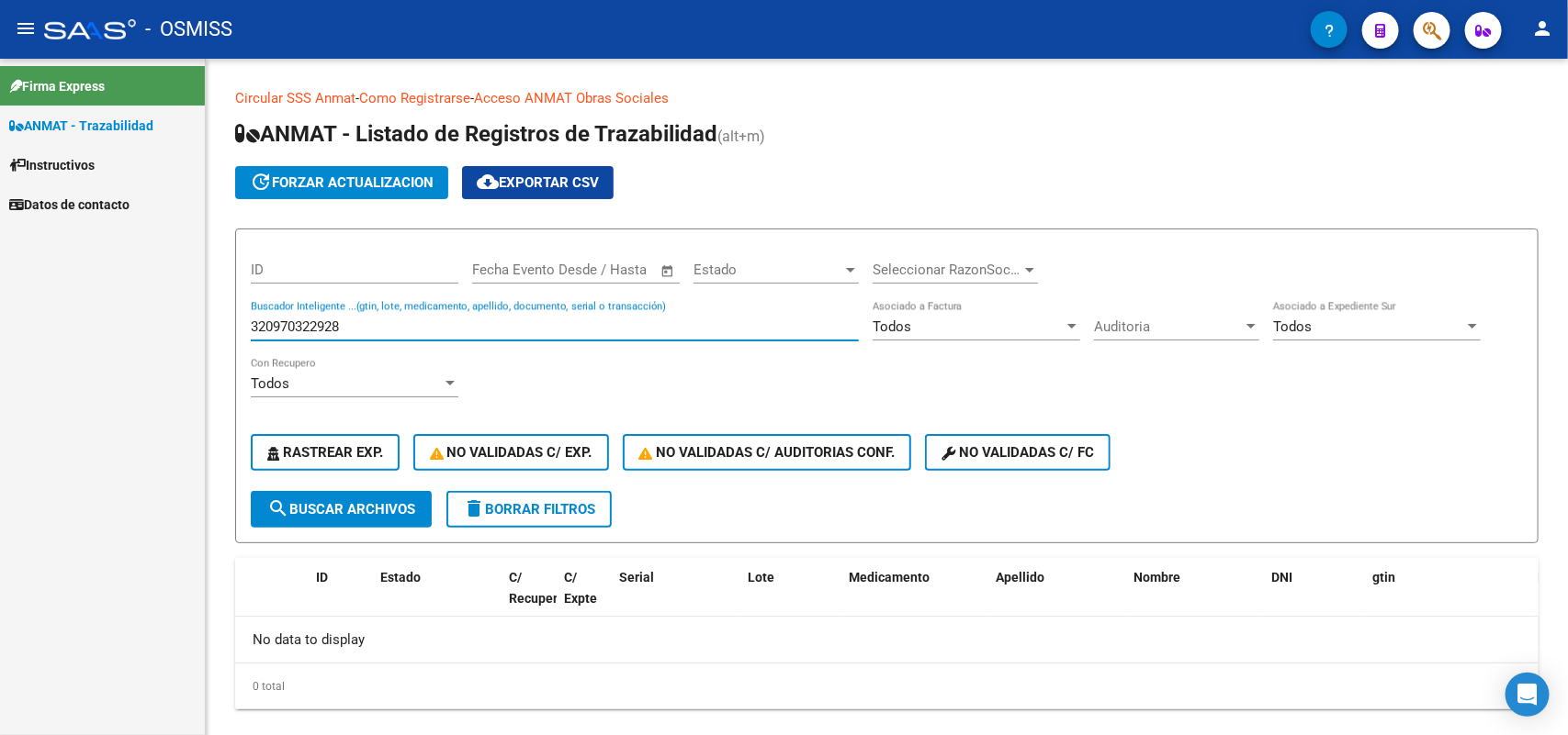
drag, startPoint x: 407, startPoint y: 325, endPoint x: 149, endPoint y: 321, distance: 258.0
click at [149, 321] on mat-sidenav-container "Firma Express ANMAT - Trazabilidad Instructivos Datos de contacto Circular SSS …" at bounding box center [784, 397] width 1568 height 676
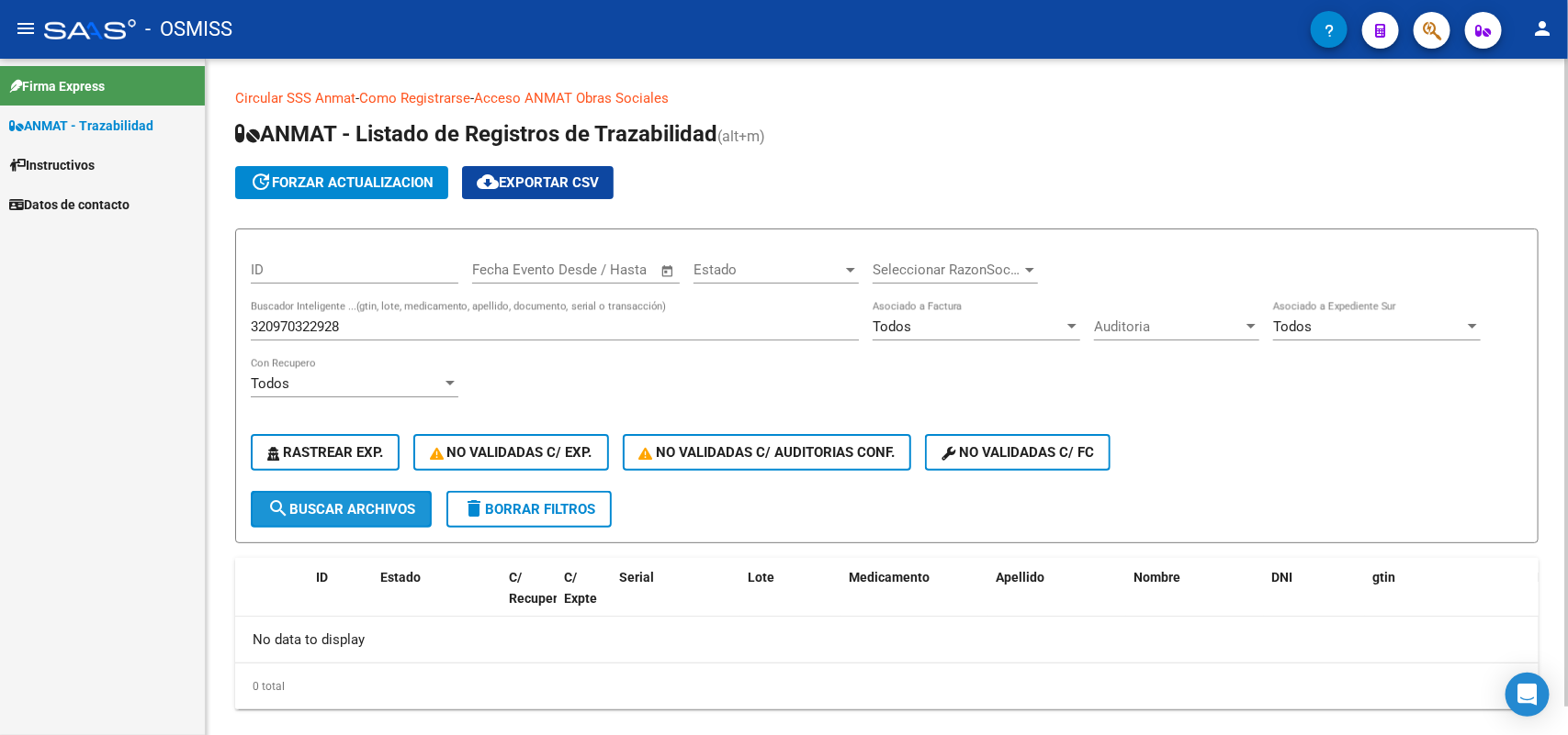
click at [338, 508] on span "search Buscar Archivos" at bounding box center [341, 509] width 148 height 17
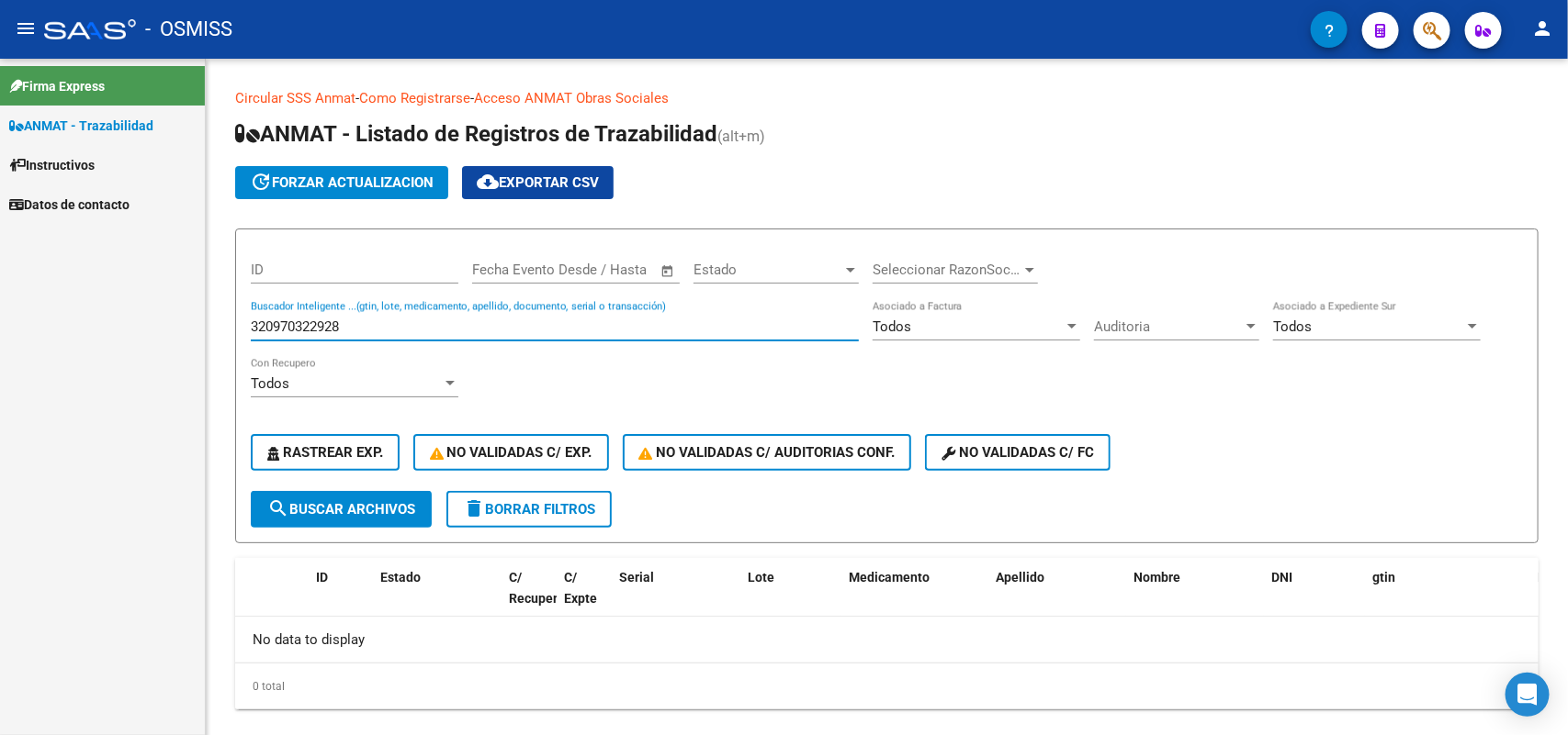
drag, startPoint x: 365, startPoint y: 322, endPoint x: 163, endPoint y: 315, distance: 202.1
click at [163, 315] on mat-sidenav-container "Firma Express ANMAT - Trazabilidad Instructivos Datos de contacto Circular SSS …" at bounding box center [784, 397] width 1568 height 676
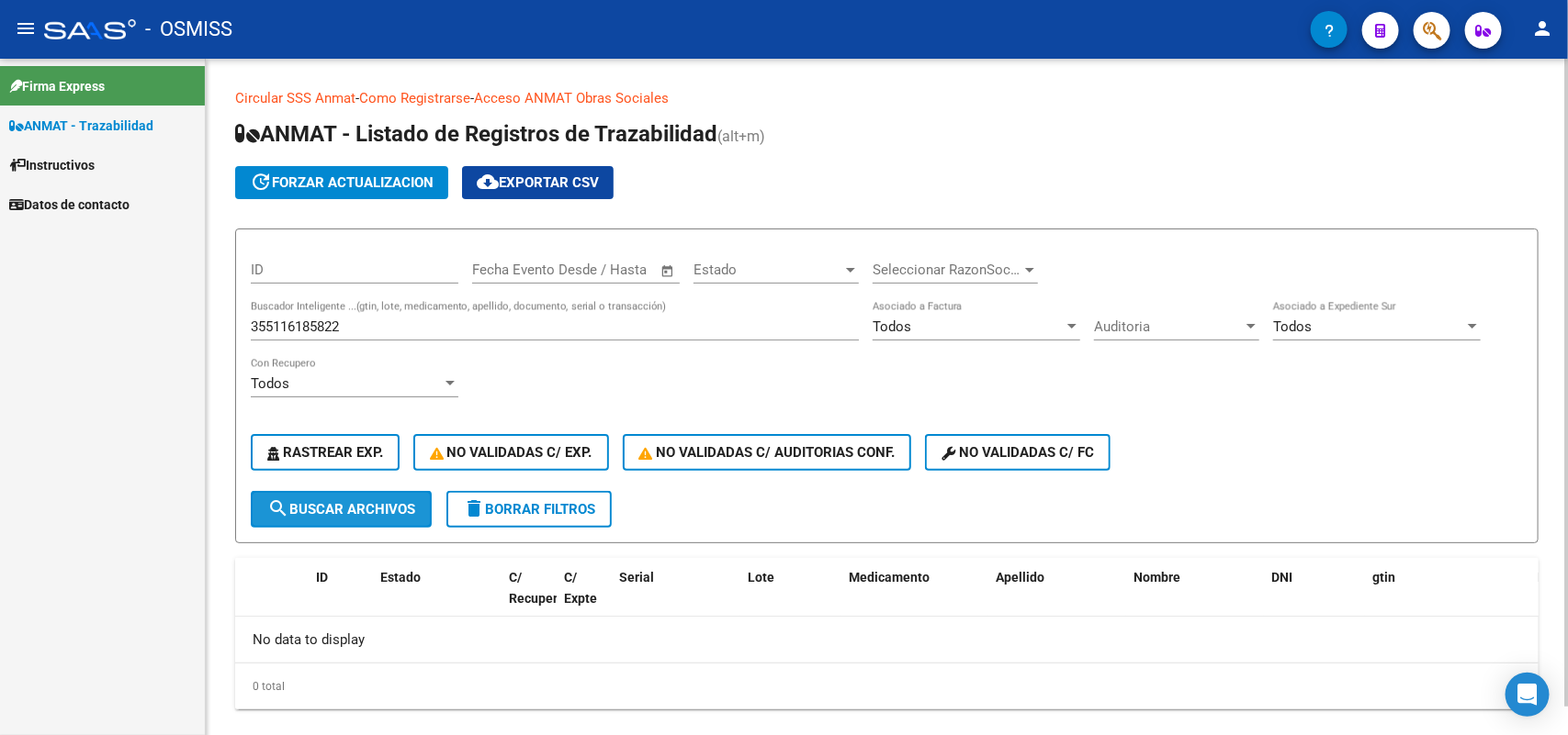
click at [358, 501] on span "search Buscar Archivos" at bounding box center [341, 509] width 148 height 17
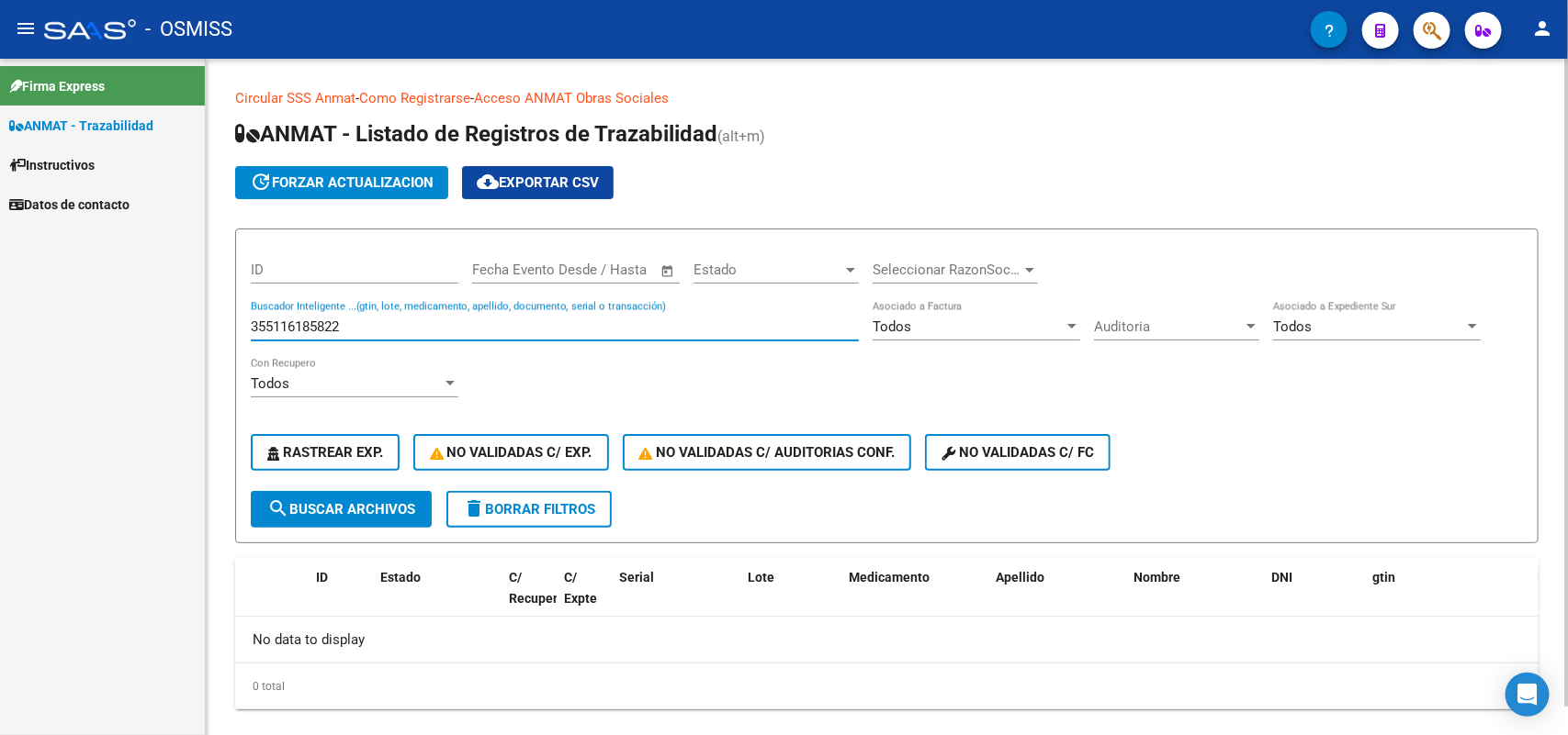
click at [296, 325] on input "355116185822" at bounding box center [555, 326] width 608 height 17
click at [340, 506] on span "search Buscar Archivos" at bounding box center [341, 509] width 148 height 17
click at [363, 322] on input "153241747055" at bounding box center [555, 326] width 608 height 17
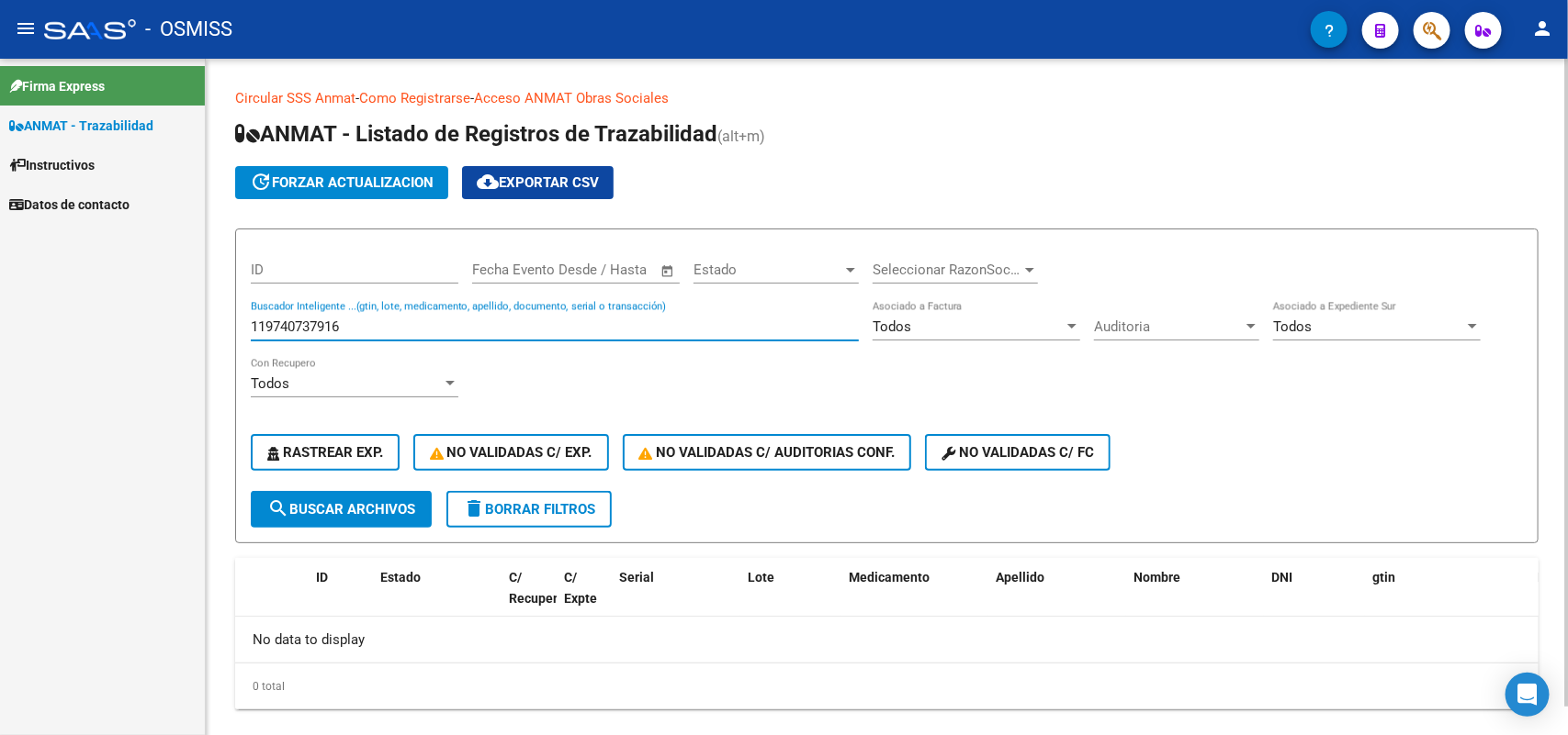
click at [336, 505] on span "search Buscar Archivos" at bounding box center [341, 509] width 148 height 17
click at [299, 322] on input "119740737916" at bounding box center [555, 326] width 608 height 17
type input "138468992295"
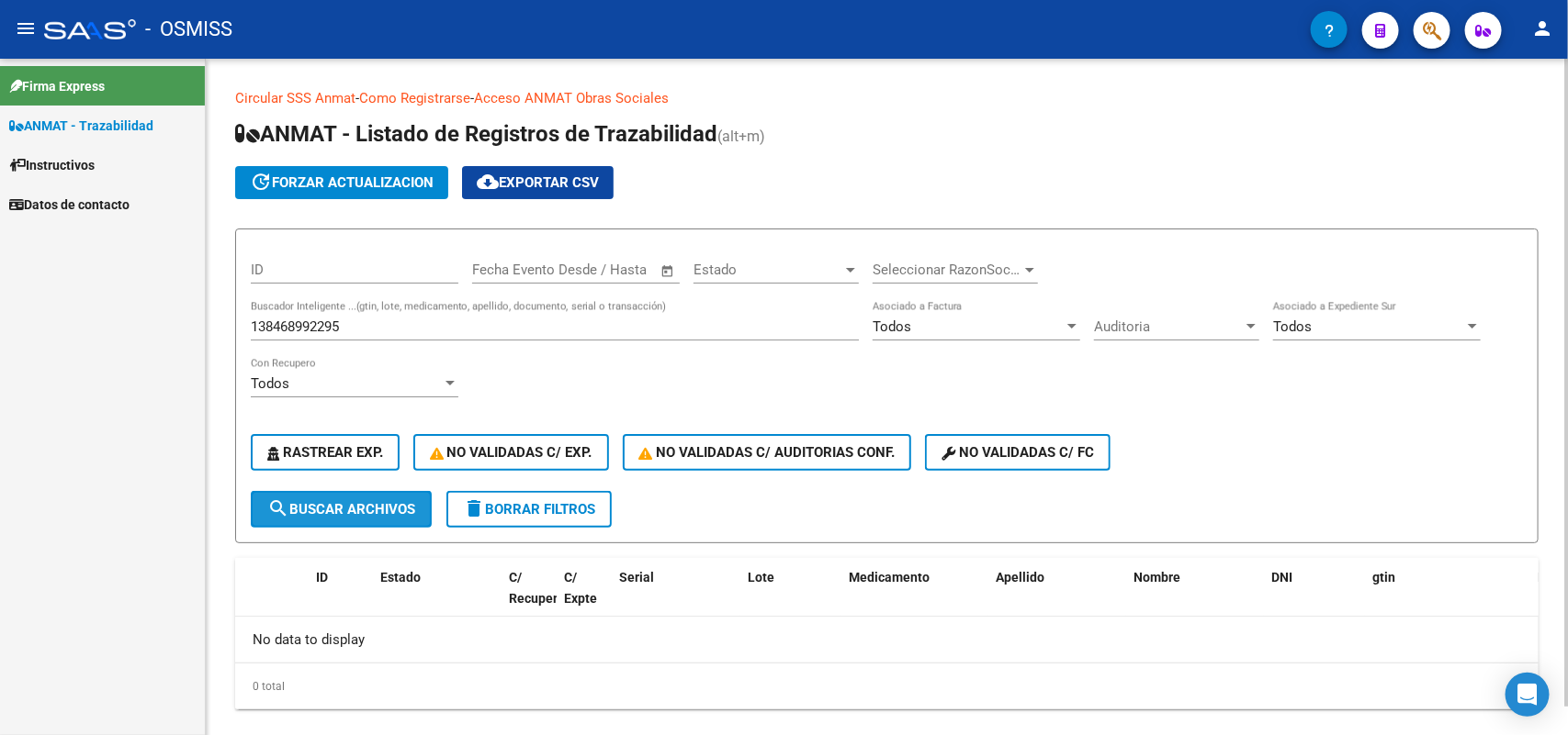
click at [354, 501] on span "search Buscar Archivos" at bounding box center [341, 509] width 148 height 17
click at [1052, 140] on h1 "ANMAT - Listado de Registros de Trazabilidad (alt+m)" at bounding box center [886, 135] width 1303 height 32
